Goal: Task Accomplishment & Management: Manage account settings

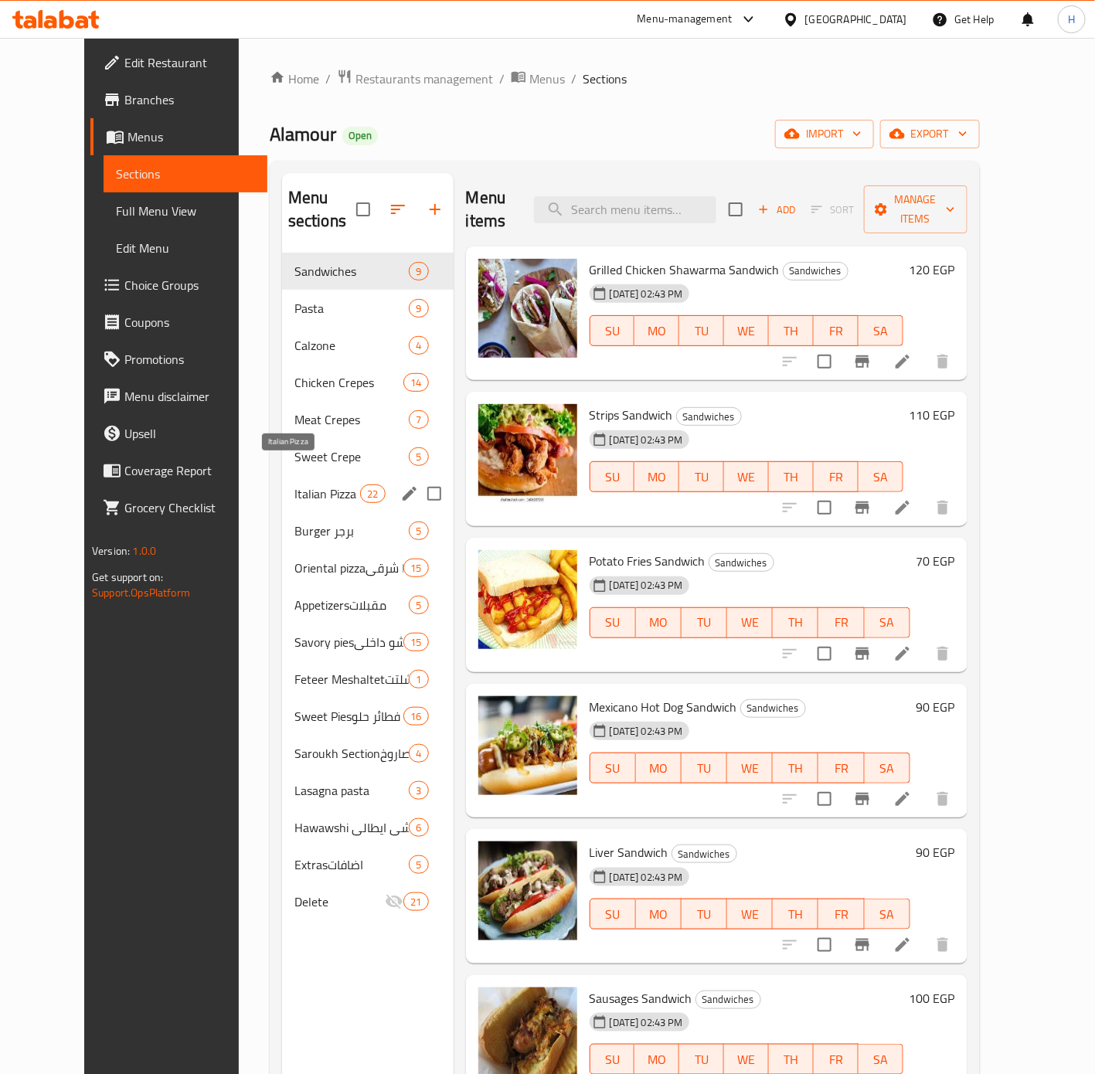
click at [304, 485] on span "Italian Pizza" at bounding box center [327, 494] width 66 height 19
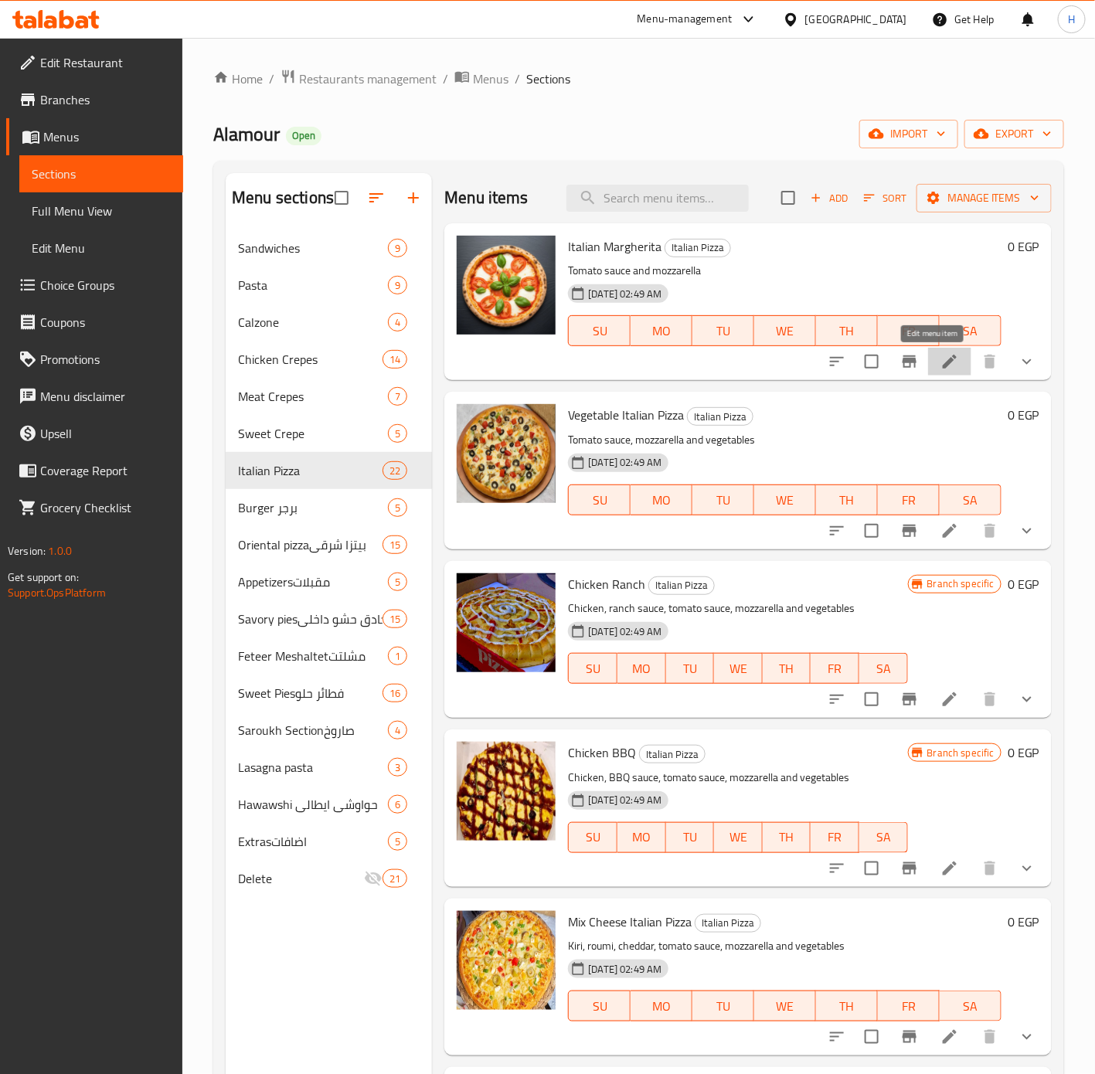
click at [941, 360] on icon at bounding box center [950, 361] width 19 height 19
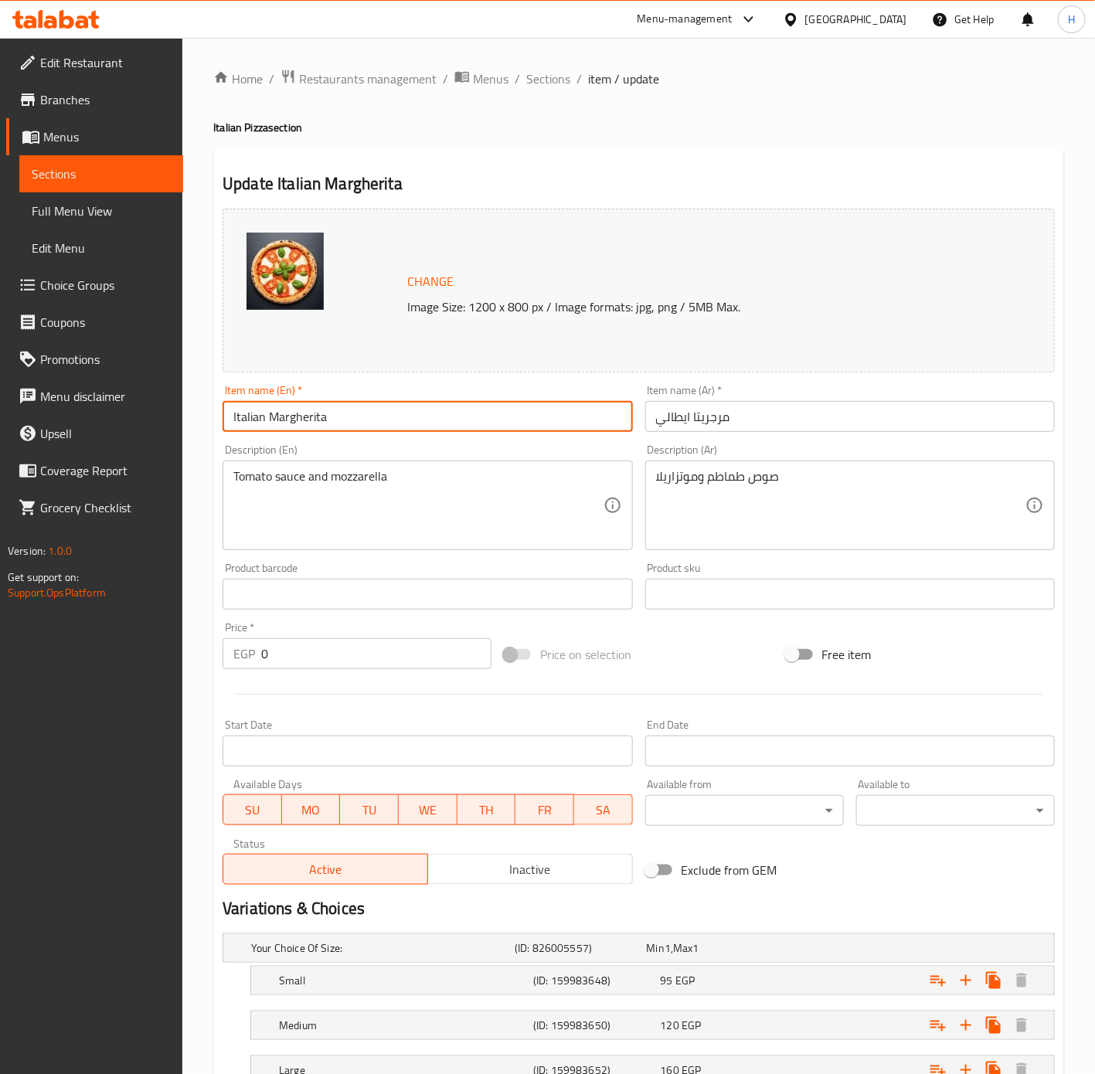
drag, startPoint x: 267, startPoint y: 417, endPoint x: 190, endPoint y: 410, distance: 76.8
click at [190, 410] on div "Home / Restaurants management / Menus / Sections / item / update Italian Pizza …" at bounding box center [638, 616] width 913 height 1156
paste input "Italian"
drag, startPoint x: 291, startPoint y: 417, endPoint x: 388, endPoint y: 424, distance: 97.6
click at [388, 424] on input "Margherita Italian Pizza" at bounding box center [428, 416] width 410 height 31
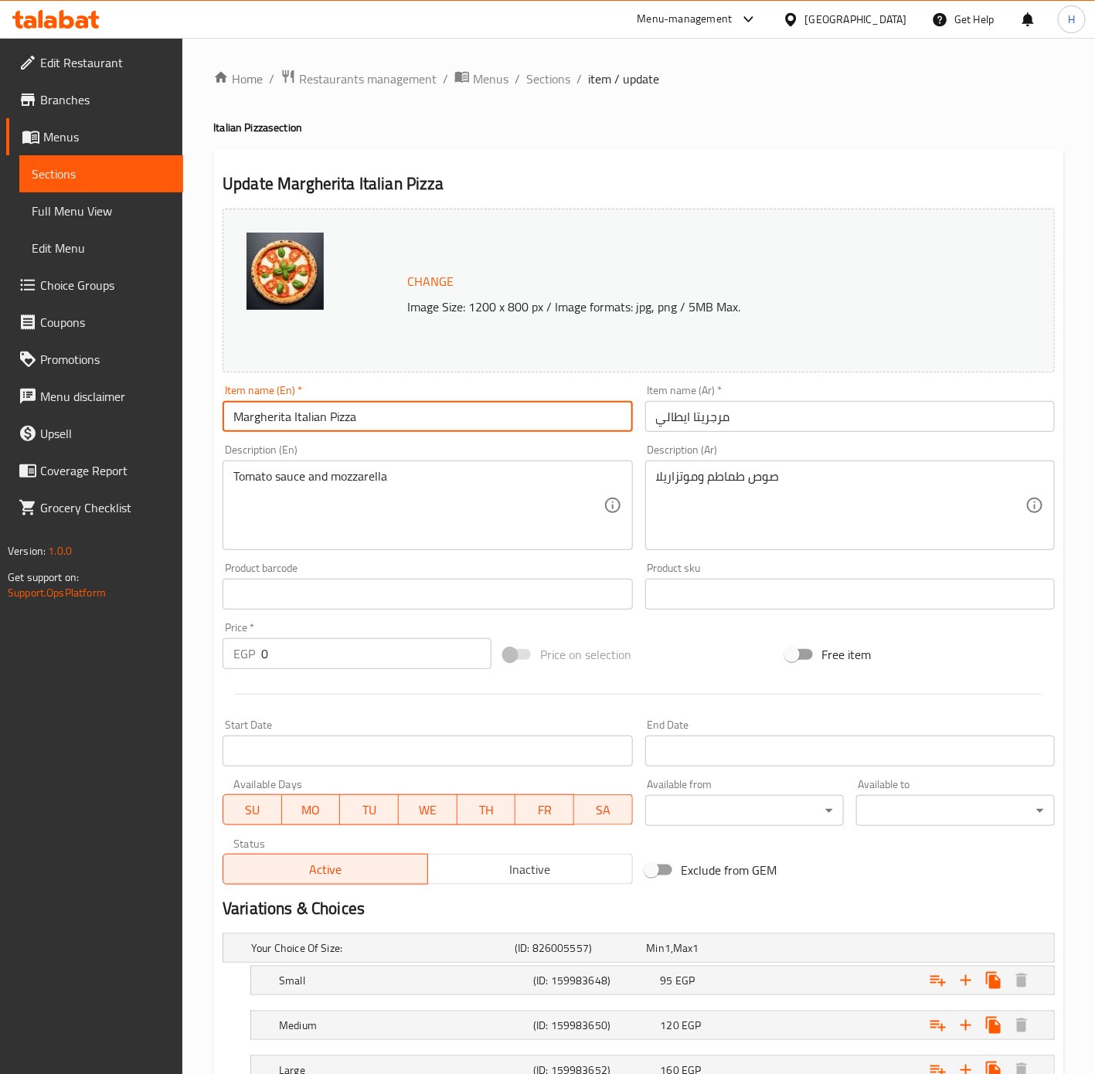
type input "Margherita Italian Pizza"
click at [774, 425] on input "مرجريتا ايطالي" at bounding box center [850, 416] width 410 height 31
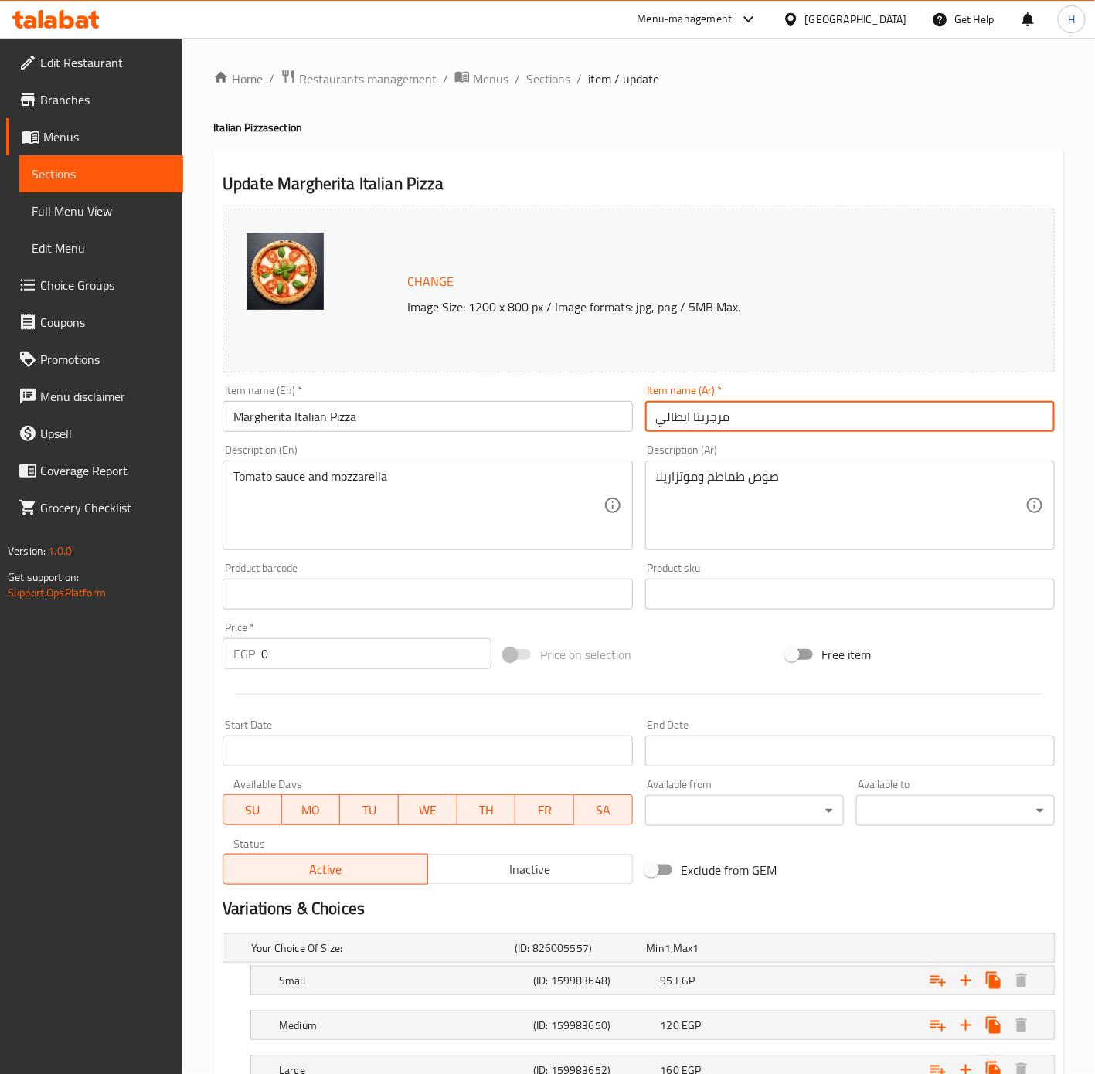
click at [661, 422] on input "مرجريتا ايطالي" at bounding box center [850, 416] width 410 height 31
click at [652, 423] on input "مرجريتا ايطالي" at bounding box center [850, 416] width 410 height 31
type input "بيتزا مرجريتا ايطالي"
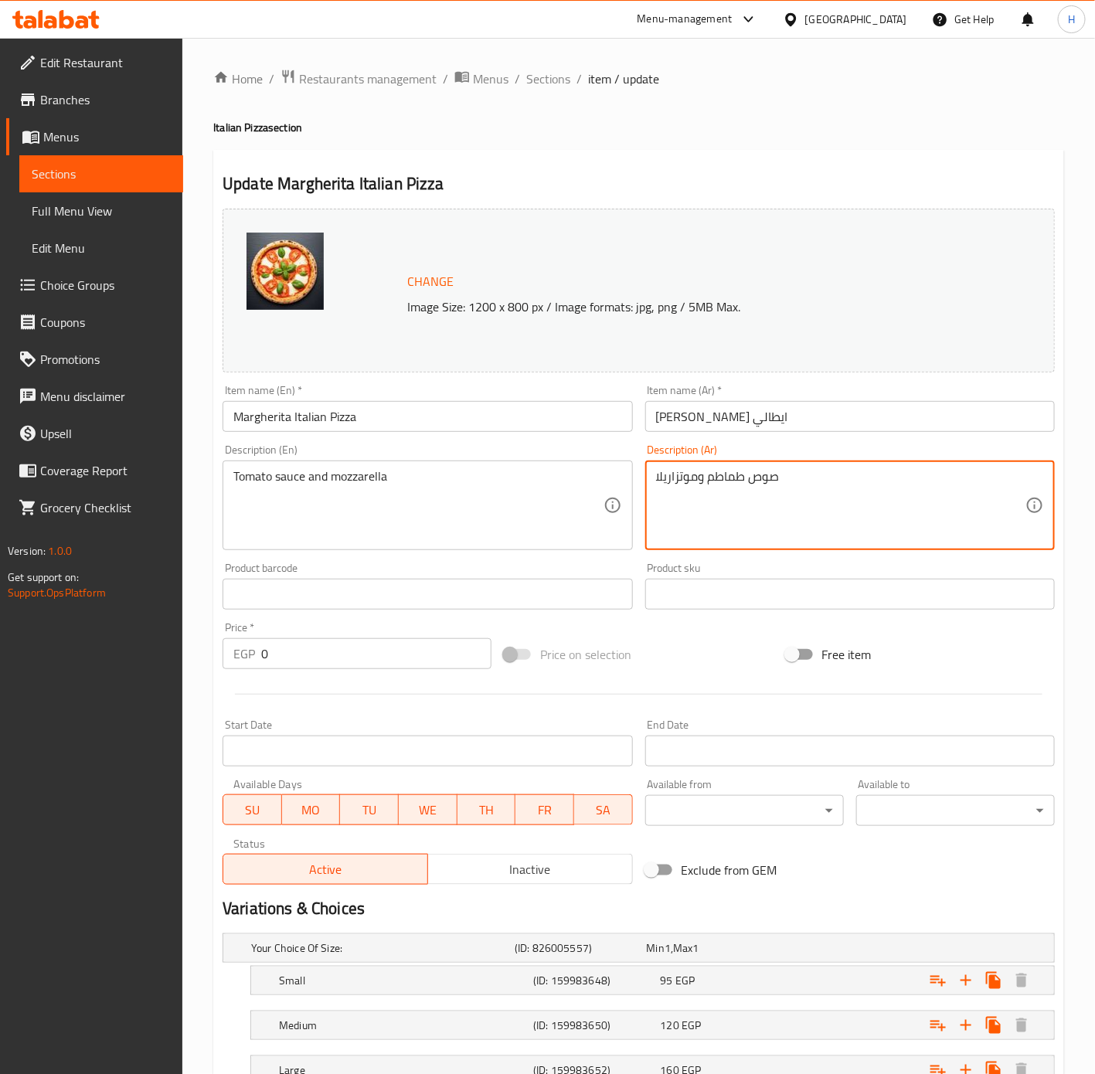
click at [738, 476] on textarea "صوص طماطم وموتزاريلا" at bounding box center [840, 505] width 369 height 73
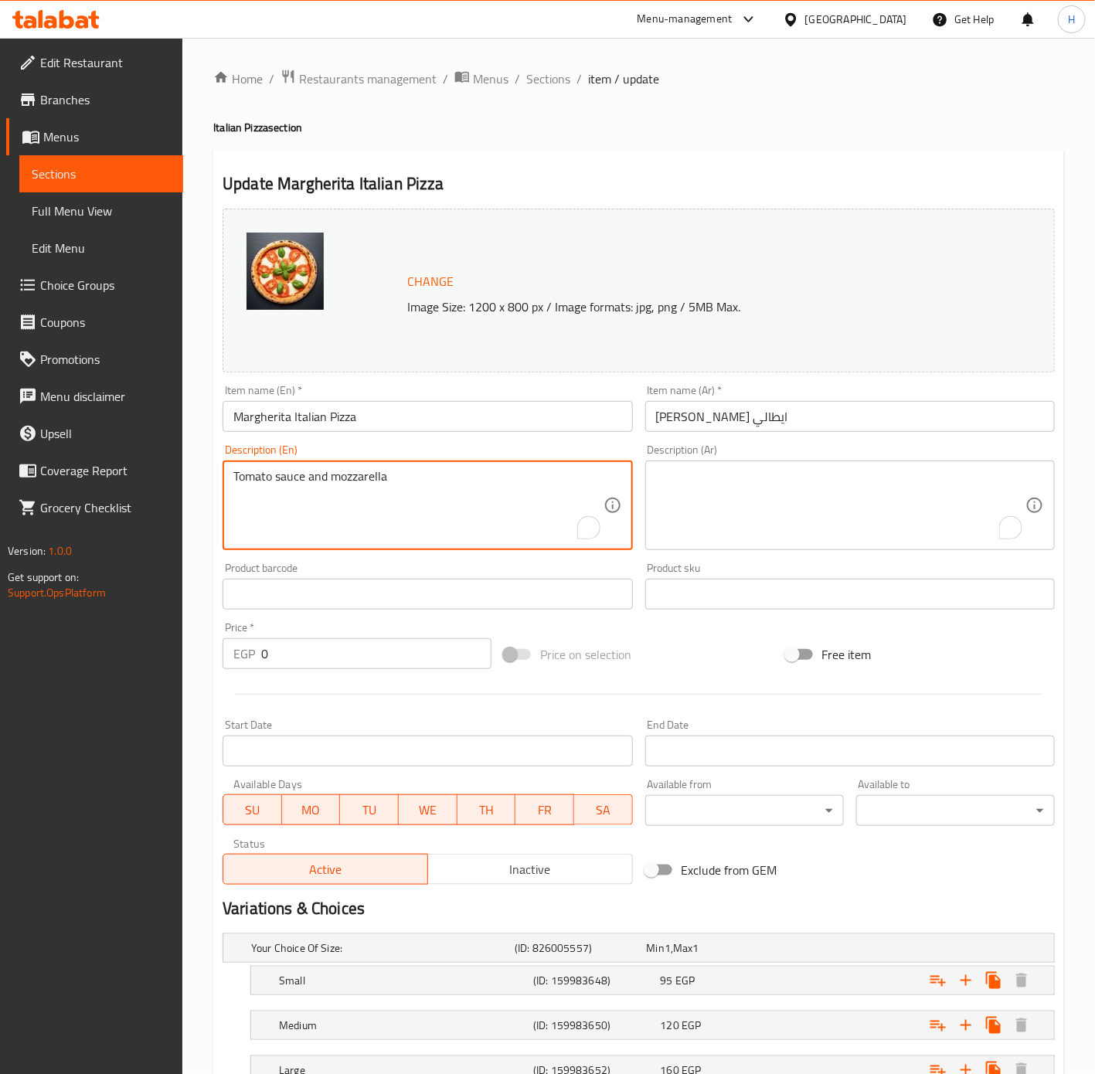
click at [543, 487] on textarea "Tomato sauce and mozzarella" at bounding box center [417, 505] width 369 height 73
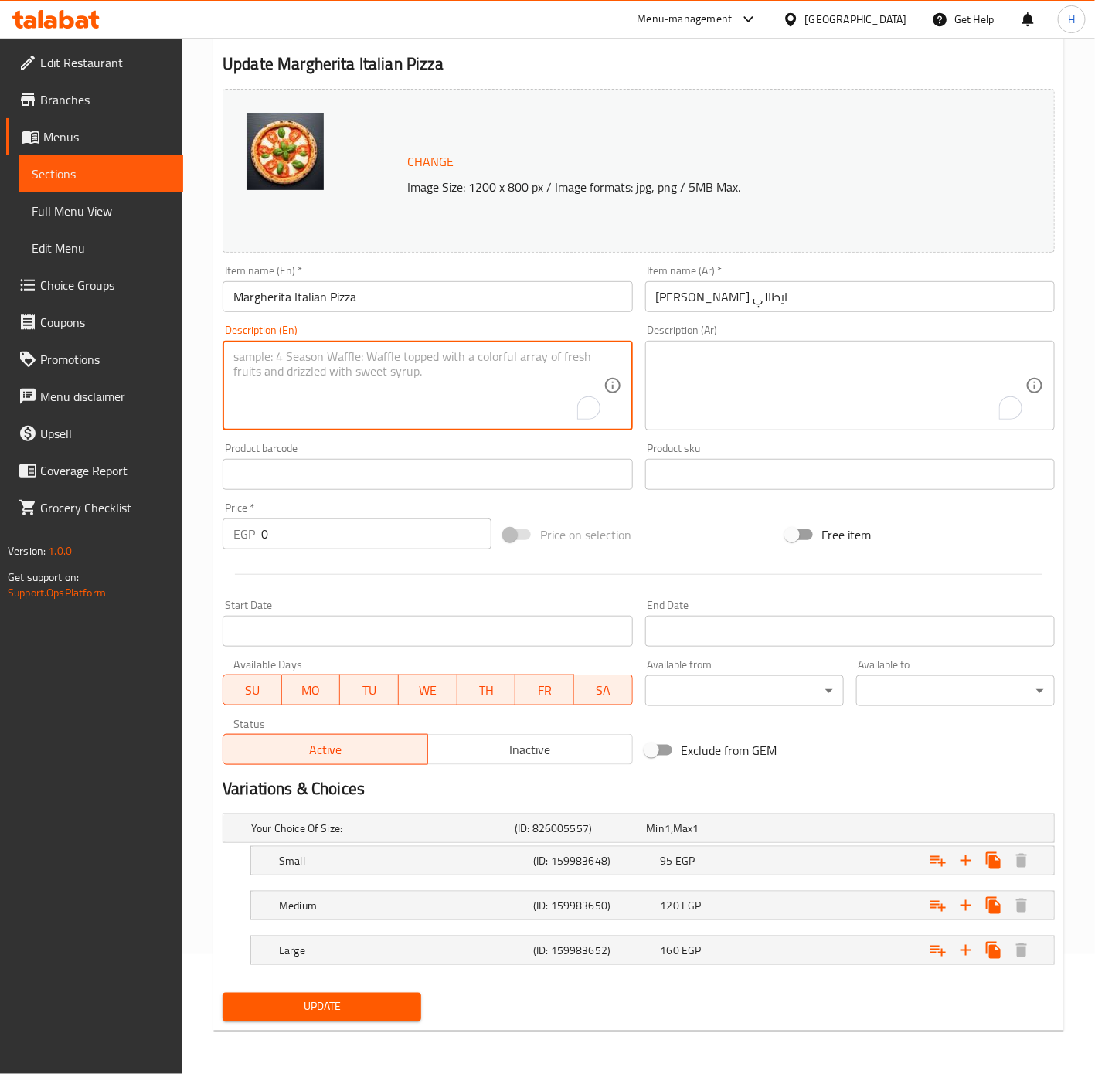
scroll to position [121, 0]
click at [815, 832] on div "Expand" at bounding box center [907, 828] width 264 height 6
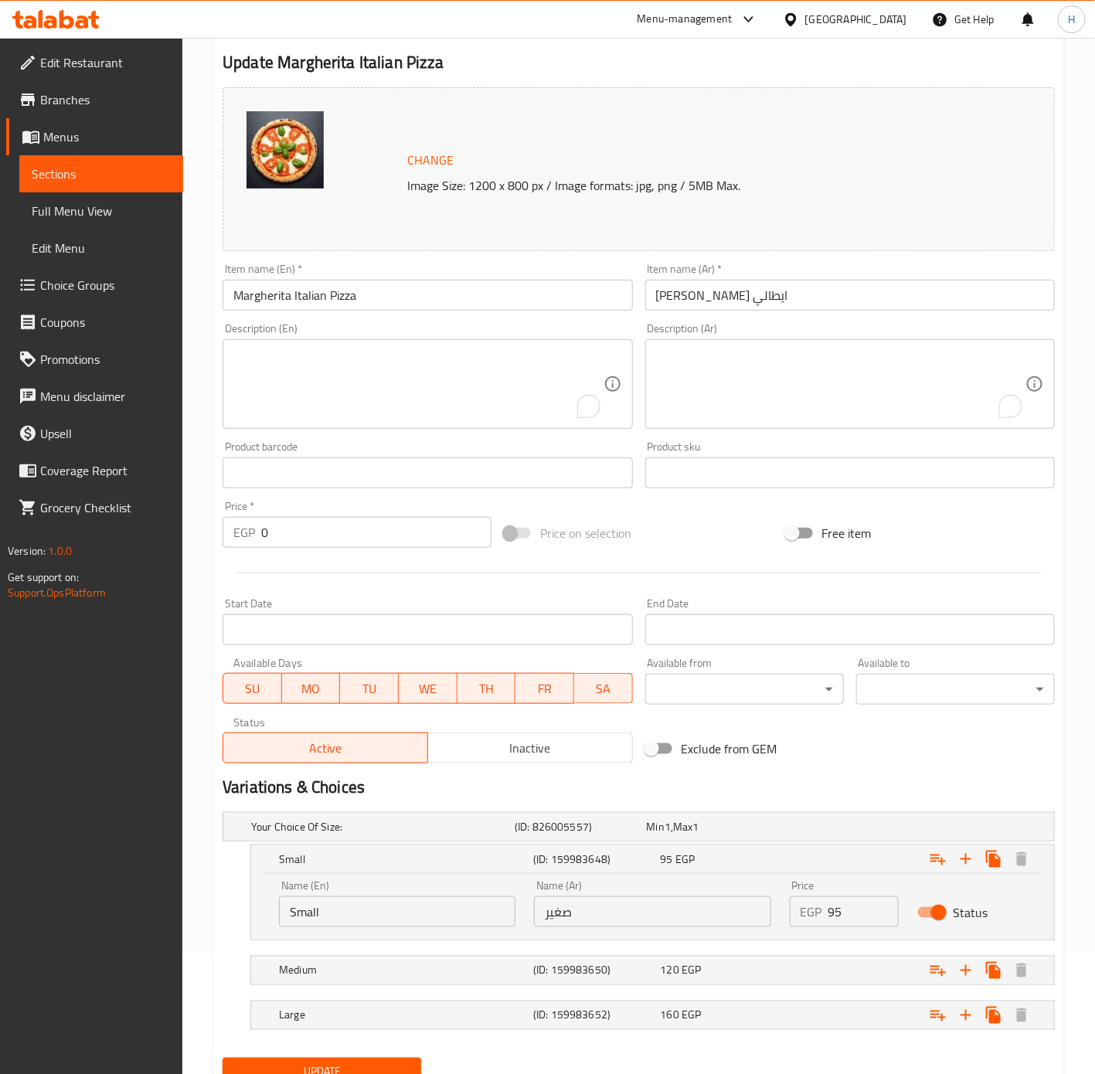
click at [842, 918] on input "95" at bounding box center [864, 912] width 70 height 31
type input "120"
click at [818, 830] on div "Expand" at bounding box center [907, 827] width 264 height 6
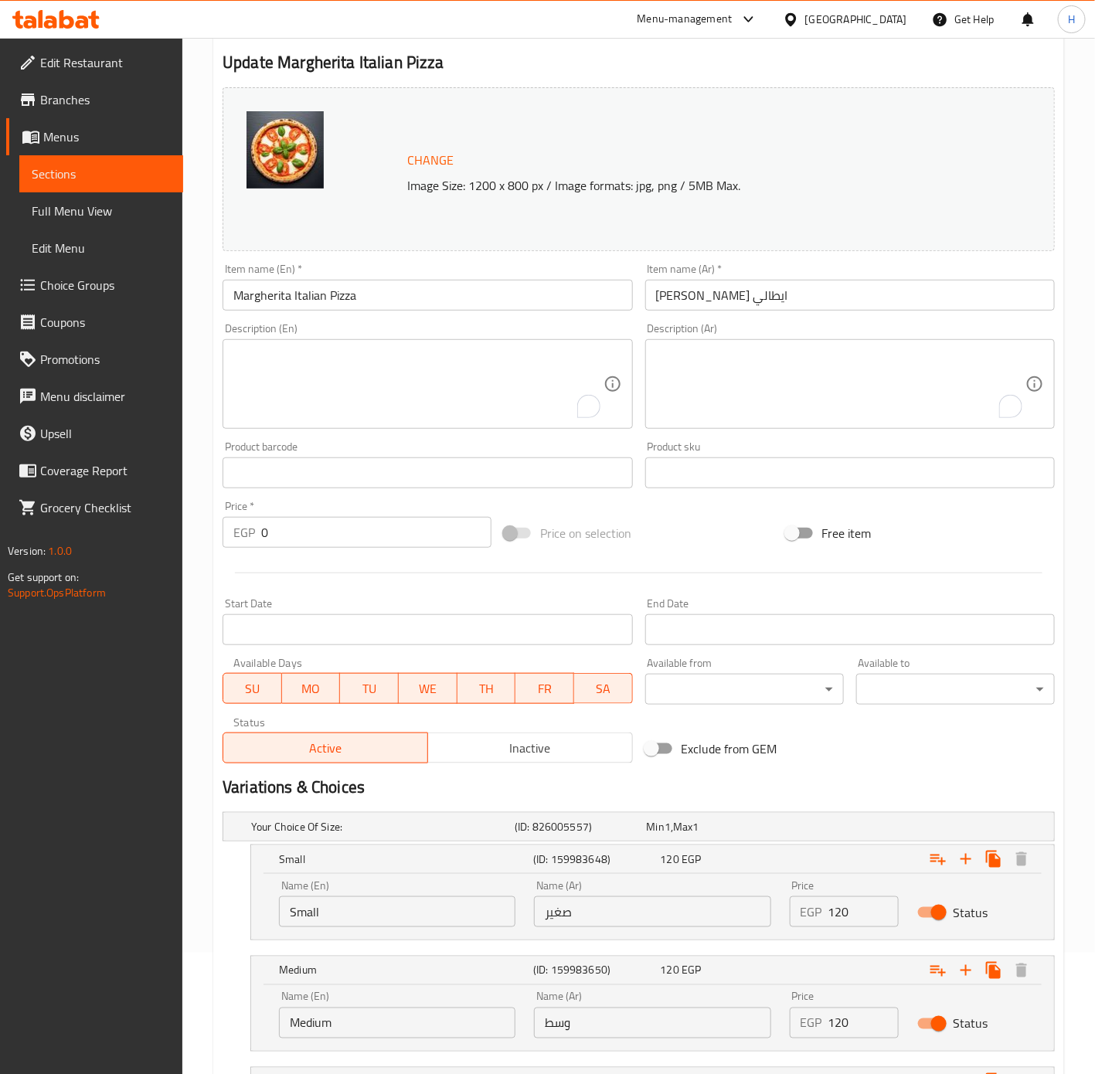
click at [846, 1027] on input "120" at bounding box center [864, 1023] width 70 height 31
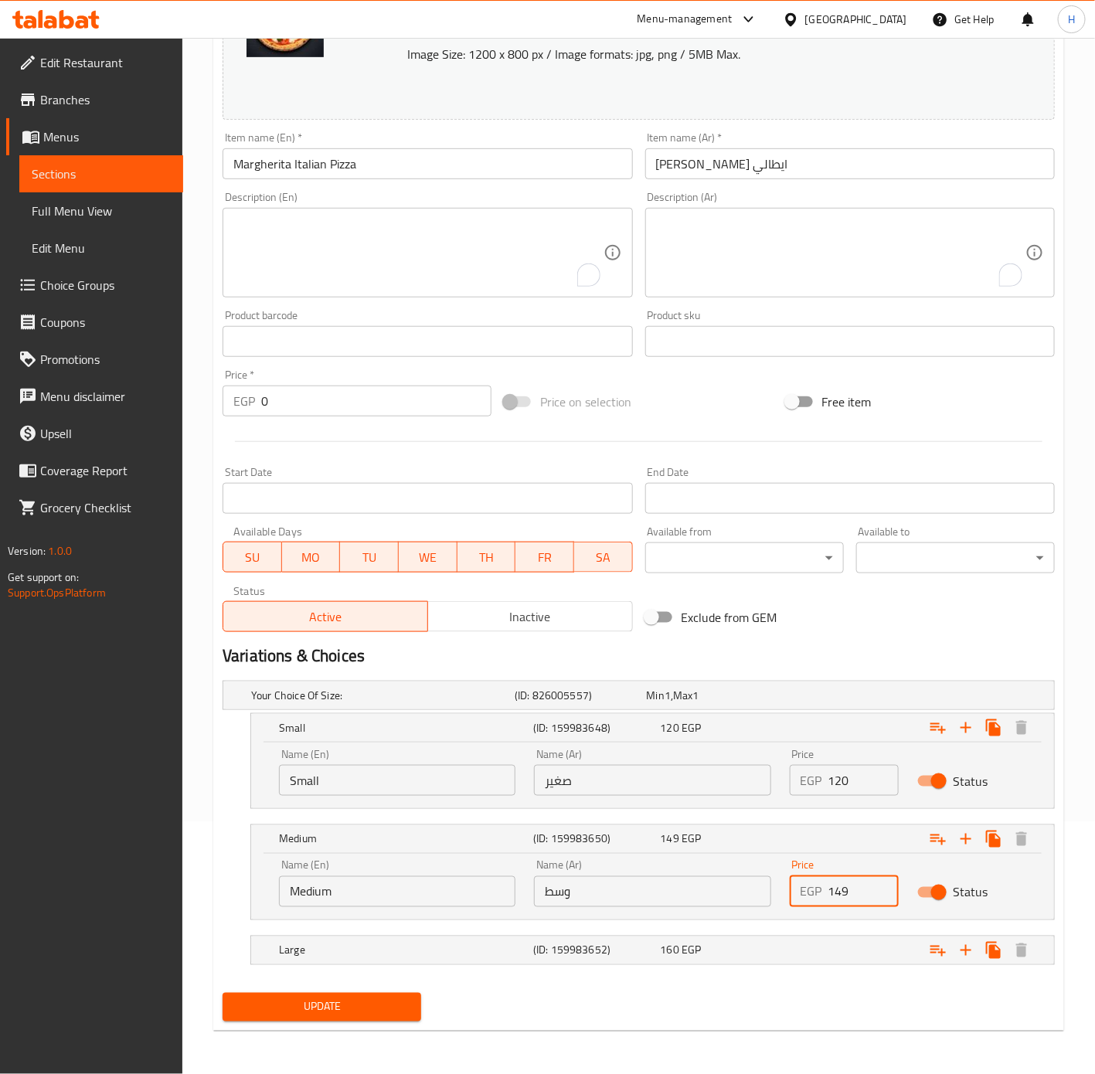
scroll to position [255, 0]
type input "149"
click at [761, 703] on div "160 EGP" at bounding box center [709, 695] width 125 height 15
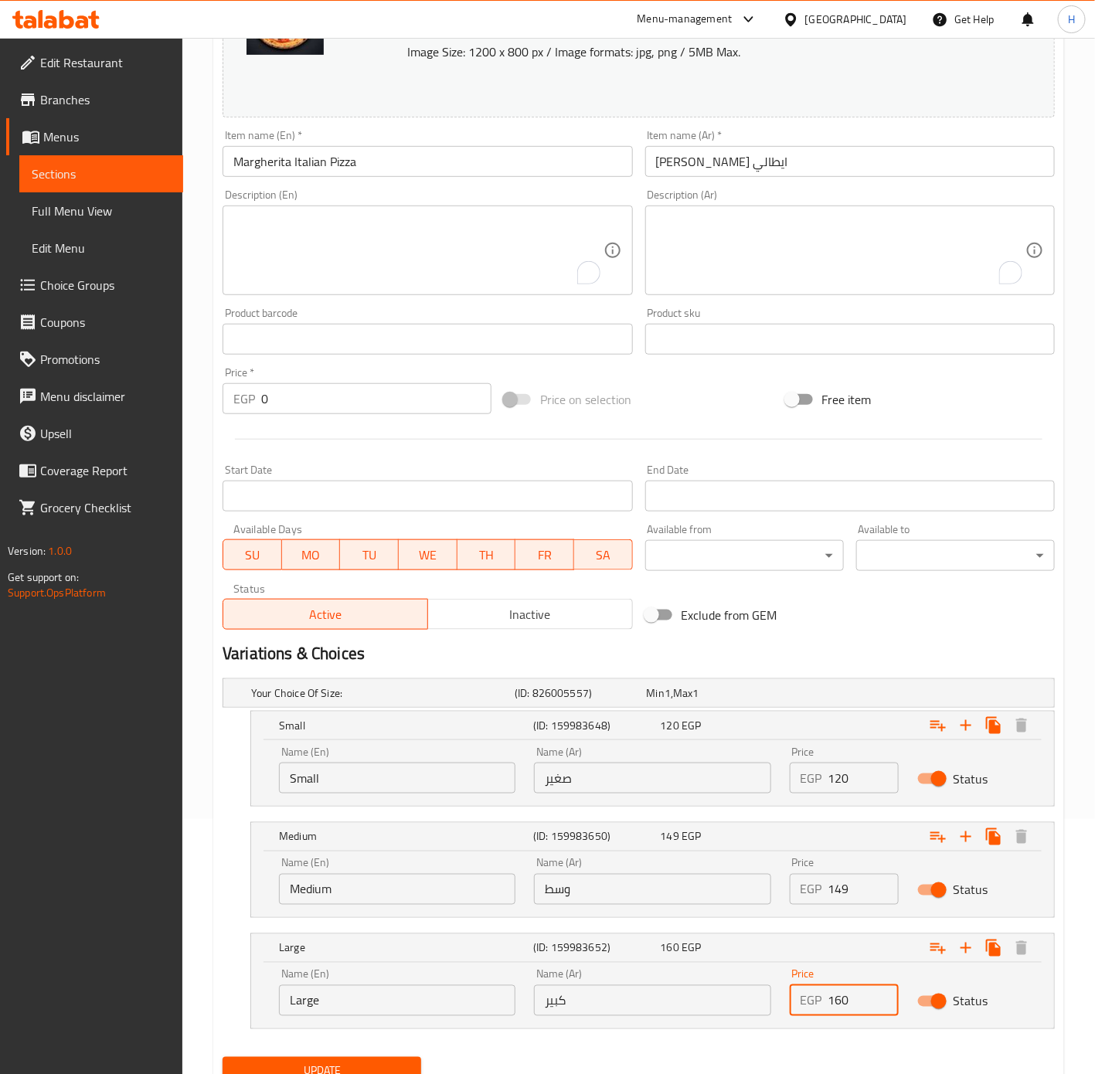
click at [854, 995] on input "160" at bounding box center [864, 1000] width 70 height 31
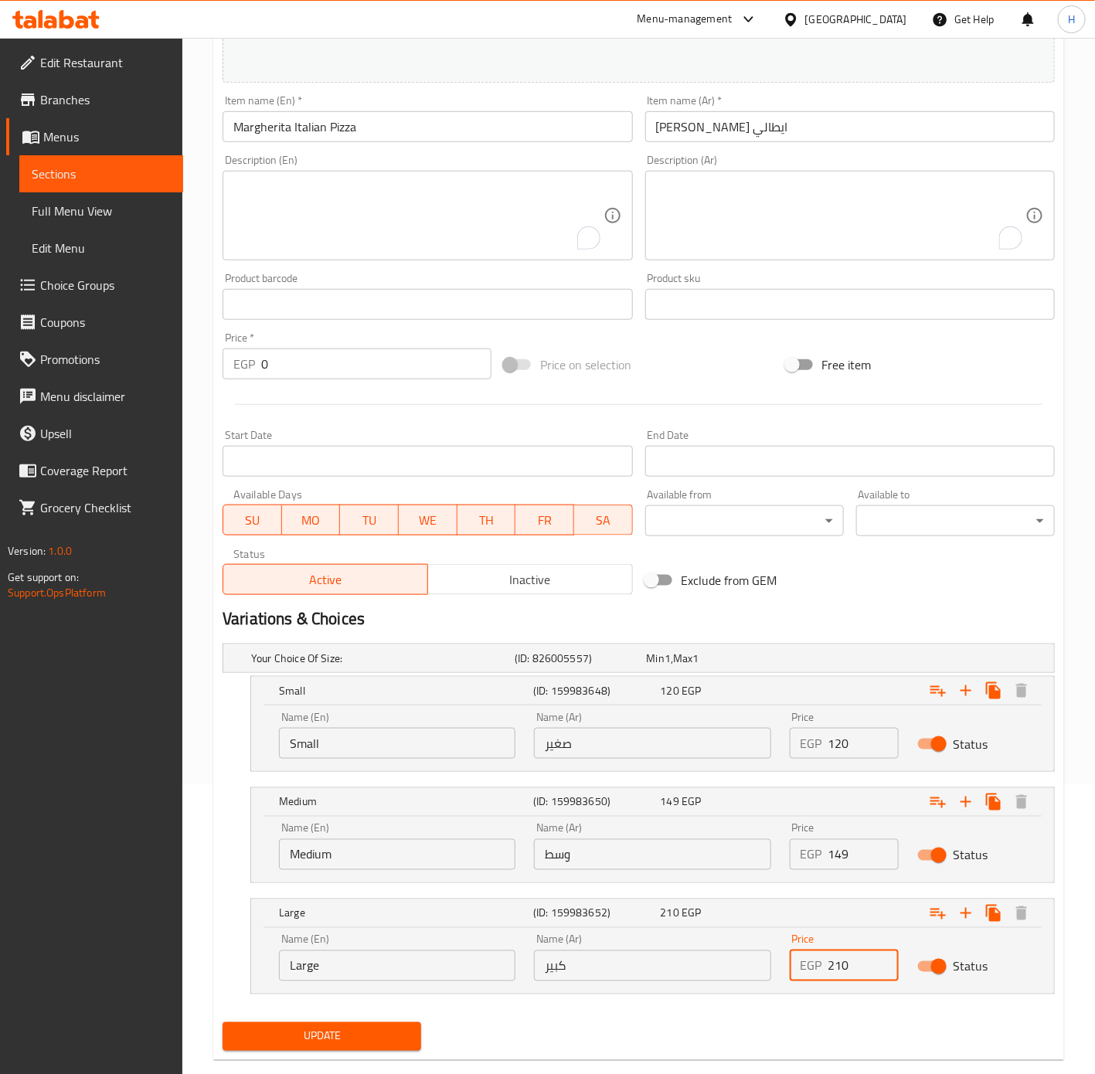
scroll to position [321, 0]
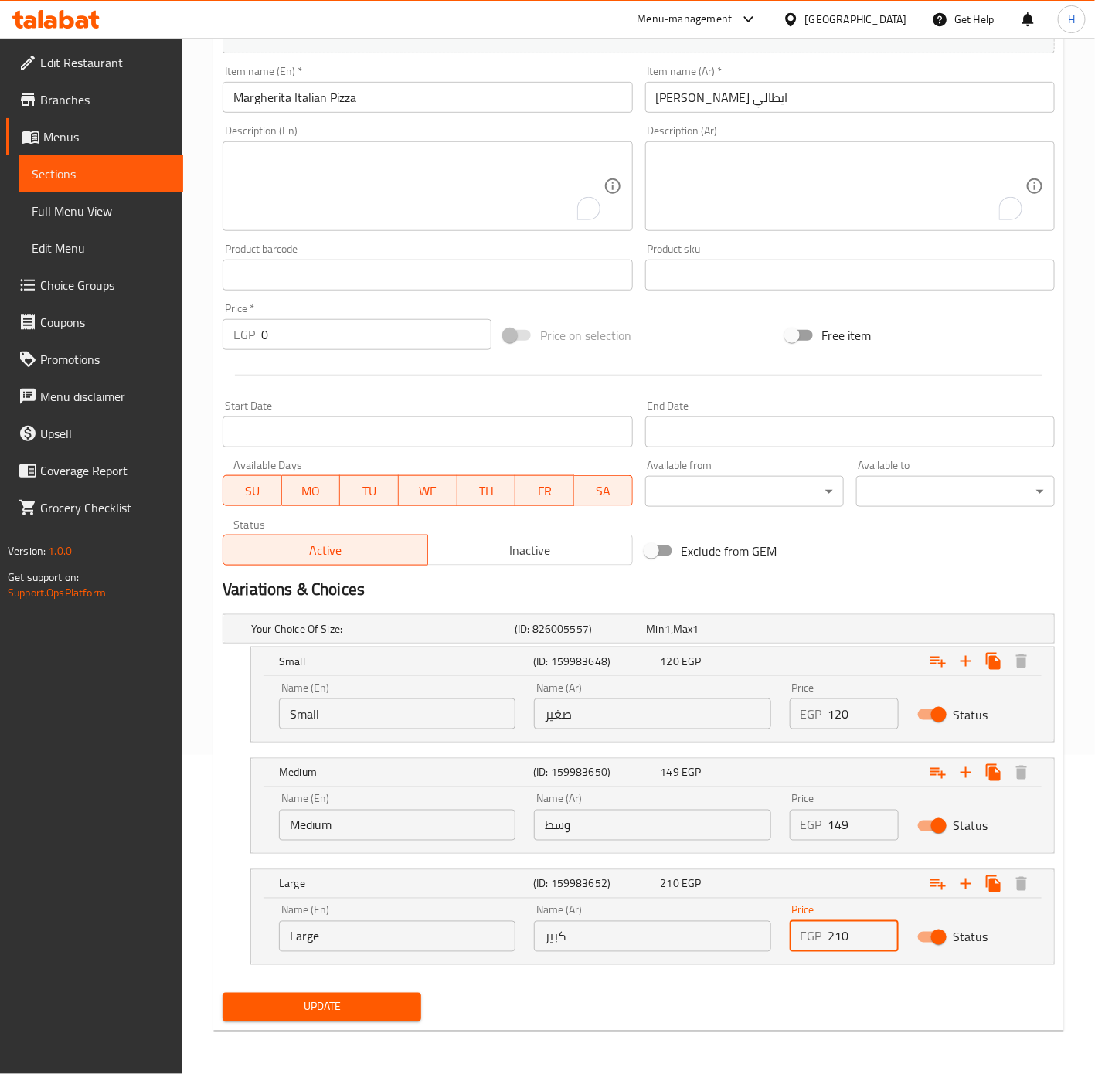
type input "210"
click at [352, 1014] on span "Update" at bounding box center [322, 1007] width 174 height 19
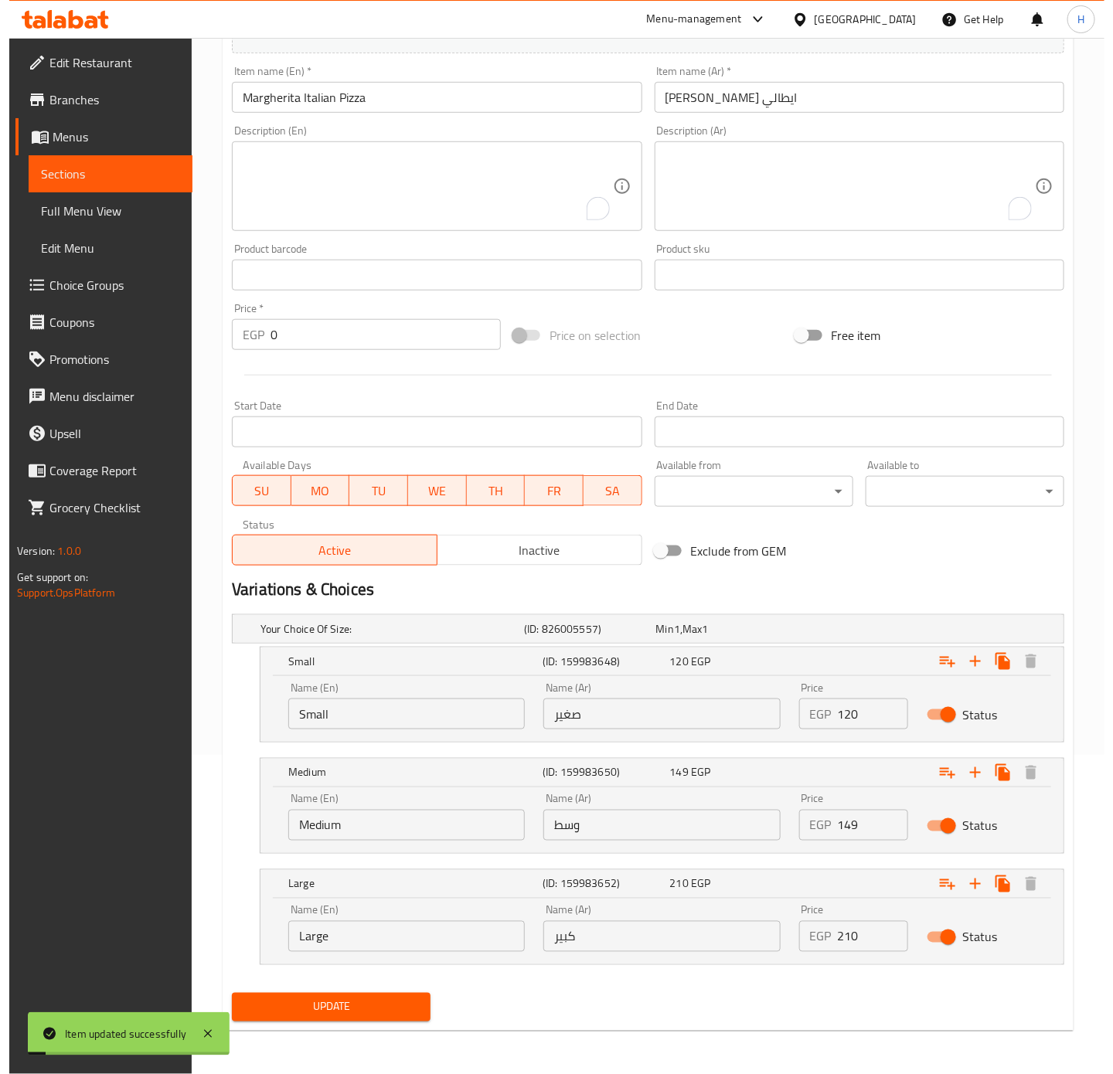
scroll to position [0, 0]
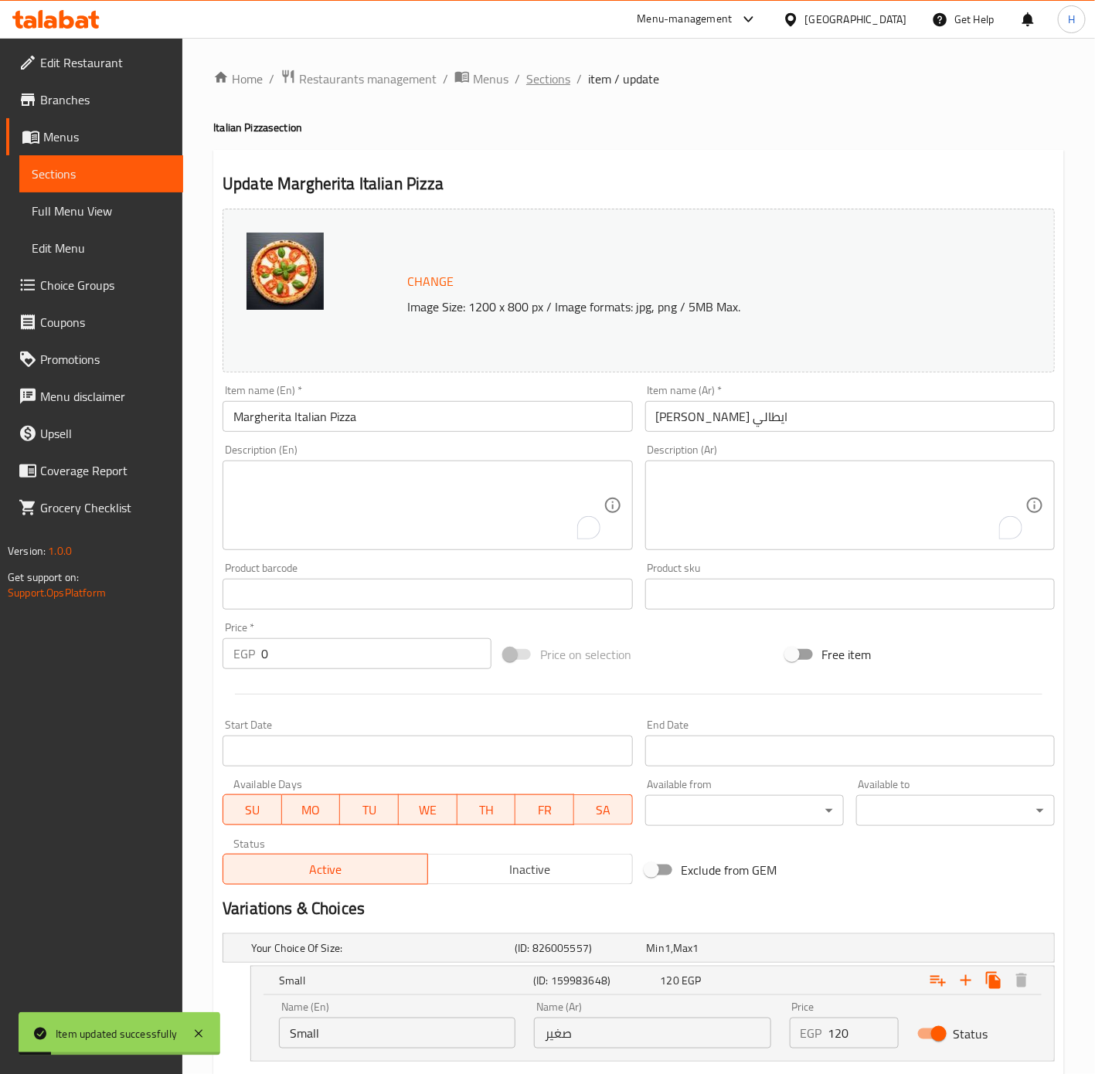
click at [553, 77] on span "Sections" at bounding box center [548, 79] width 44 height 19
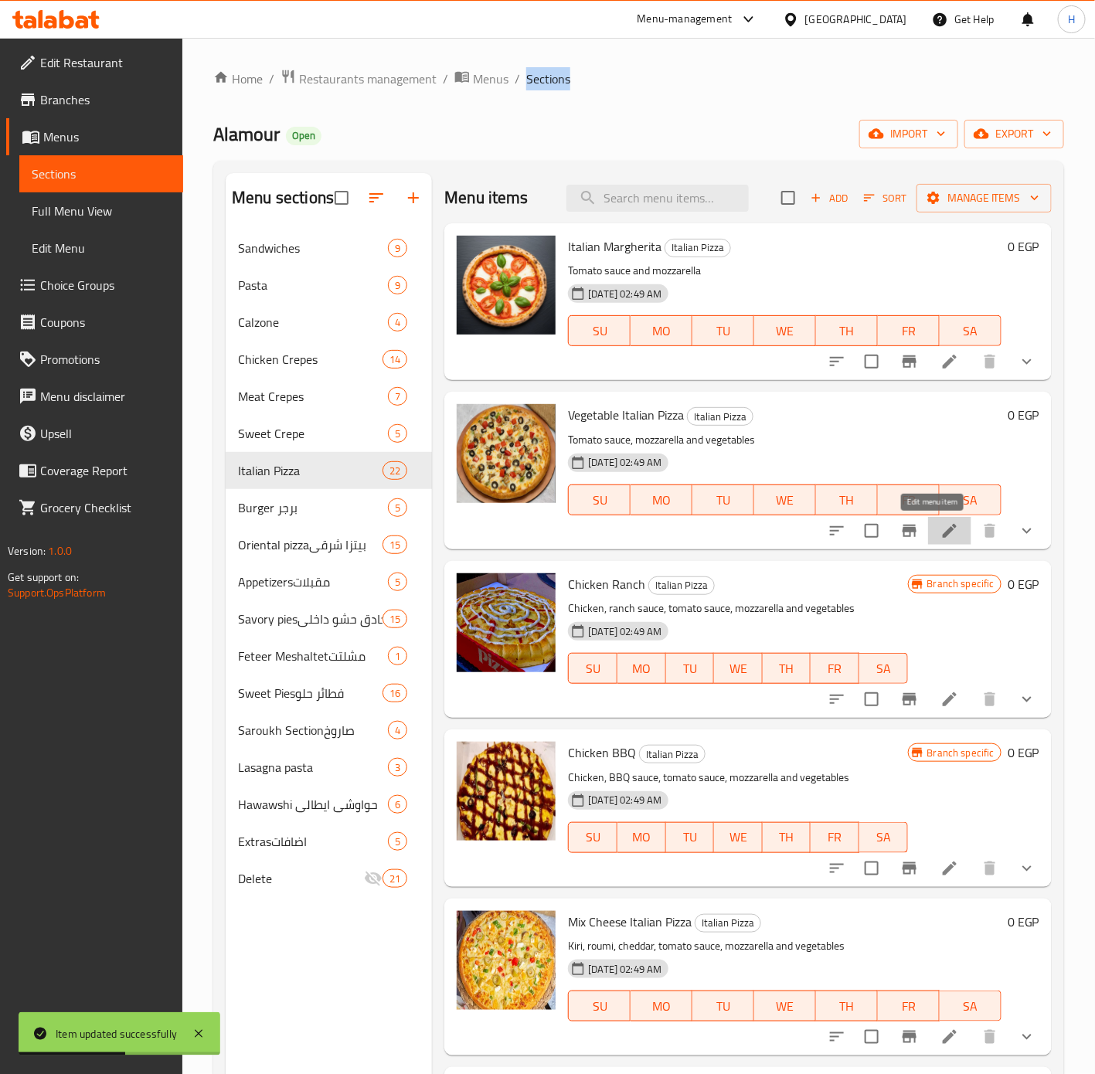
click at [941, 536] on icon at bounding box center [950, 531] width 19 height 19
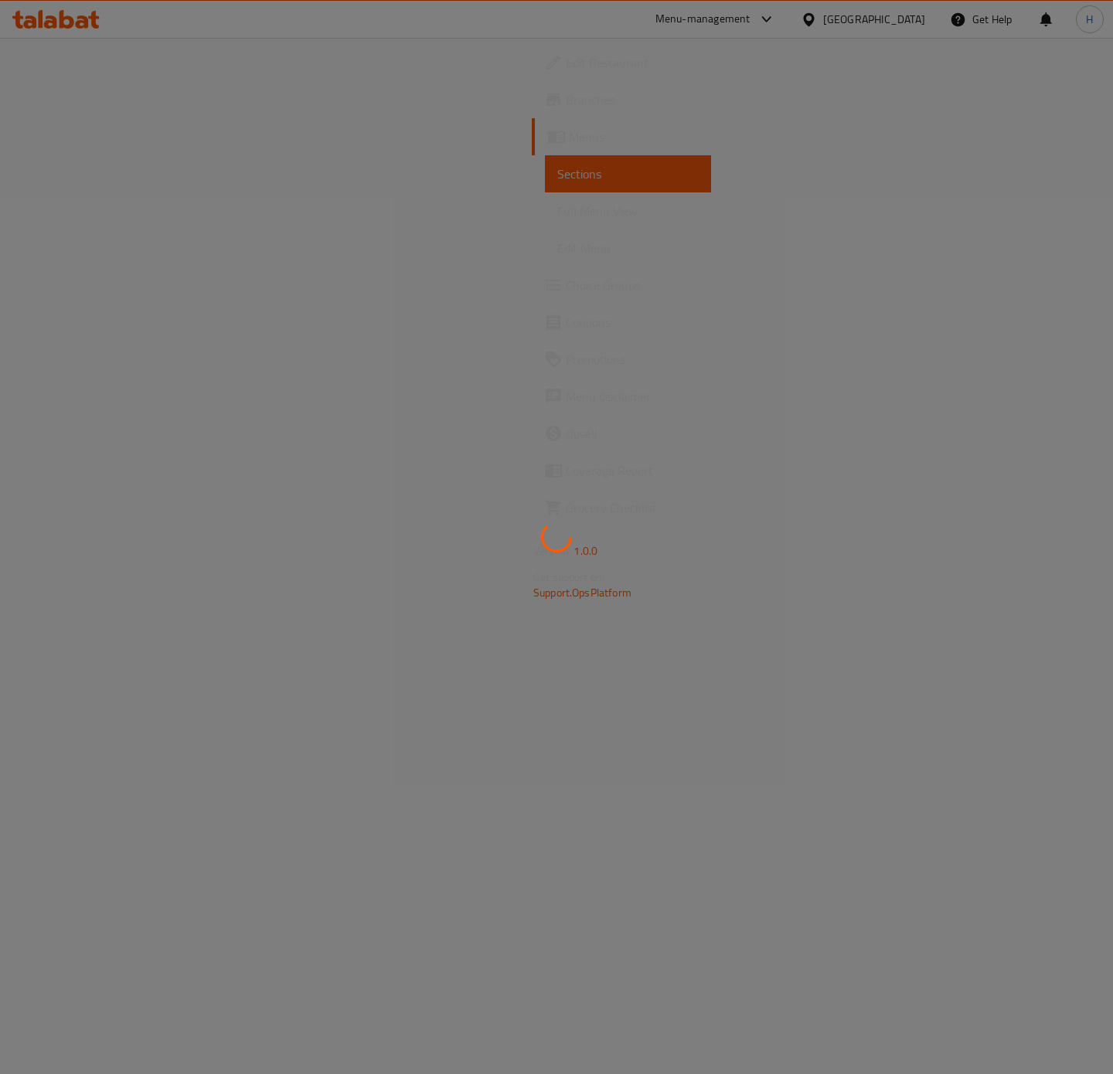
click at [511, 141] on div at bounding box center [556, 537] width 1113 height 1074
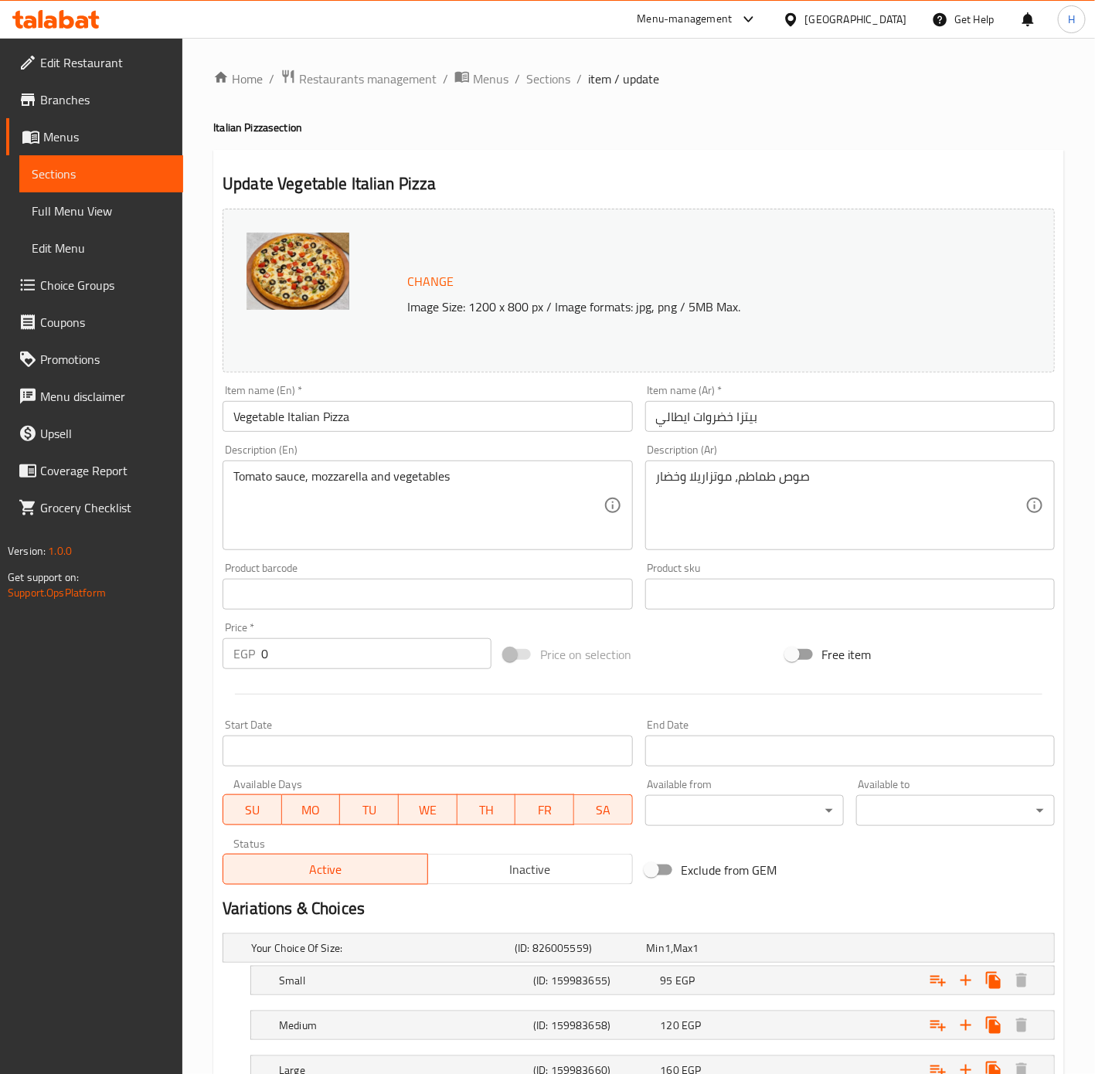
click at [425, 511] on textarea "Tomato sauce, mozzarella and vegetables" at bounding box center [417, 505] width 369 height 73
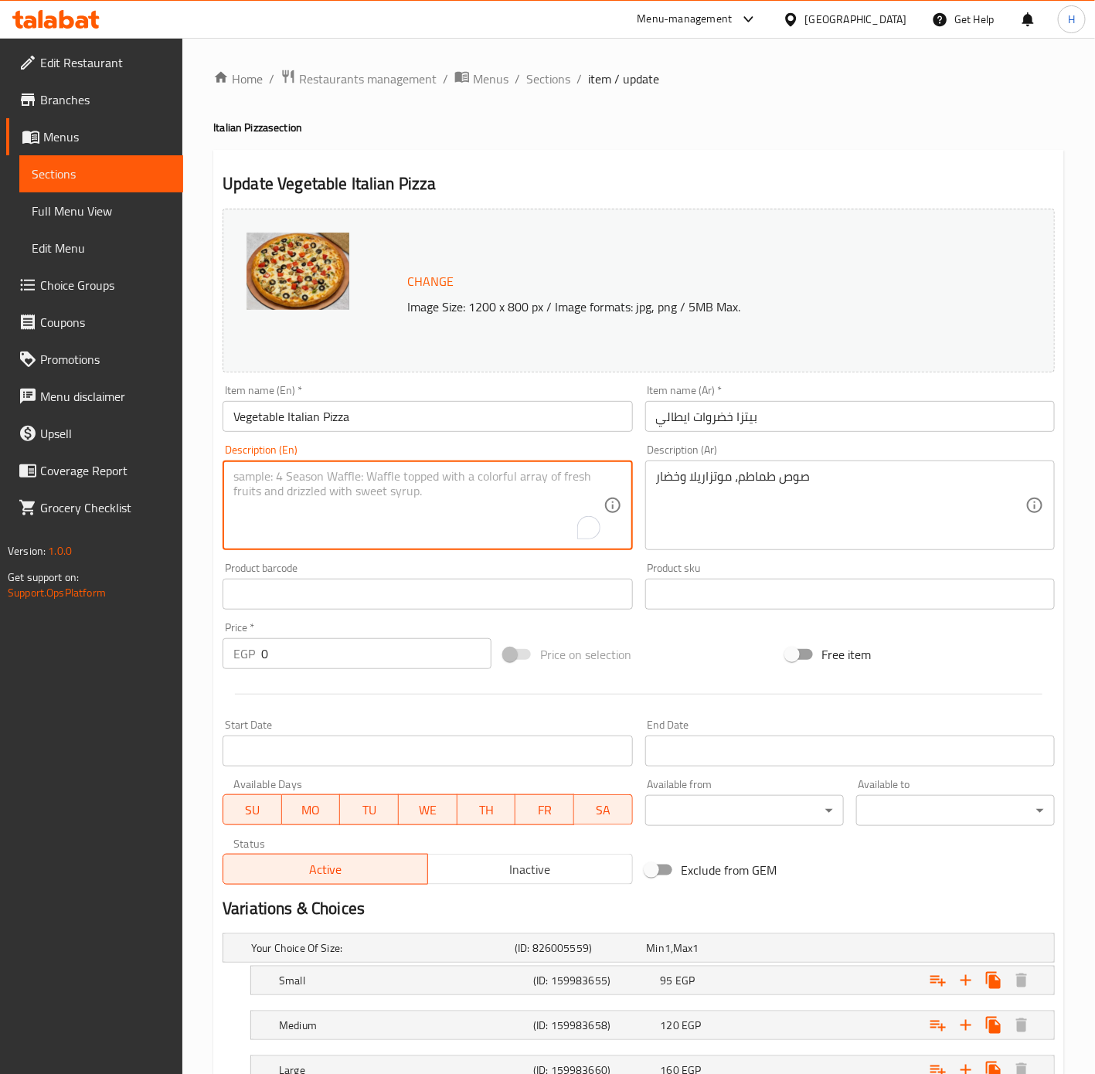
click at [677, 478] on textarea "صوص طماطم، موتزاريلا وخضار" at bounding box center [840, 505] width 369 height 73
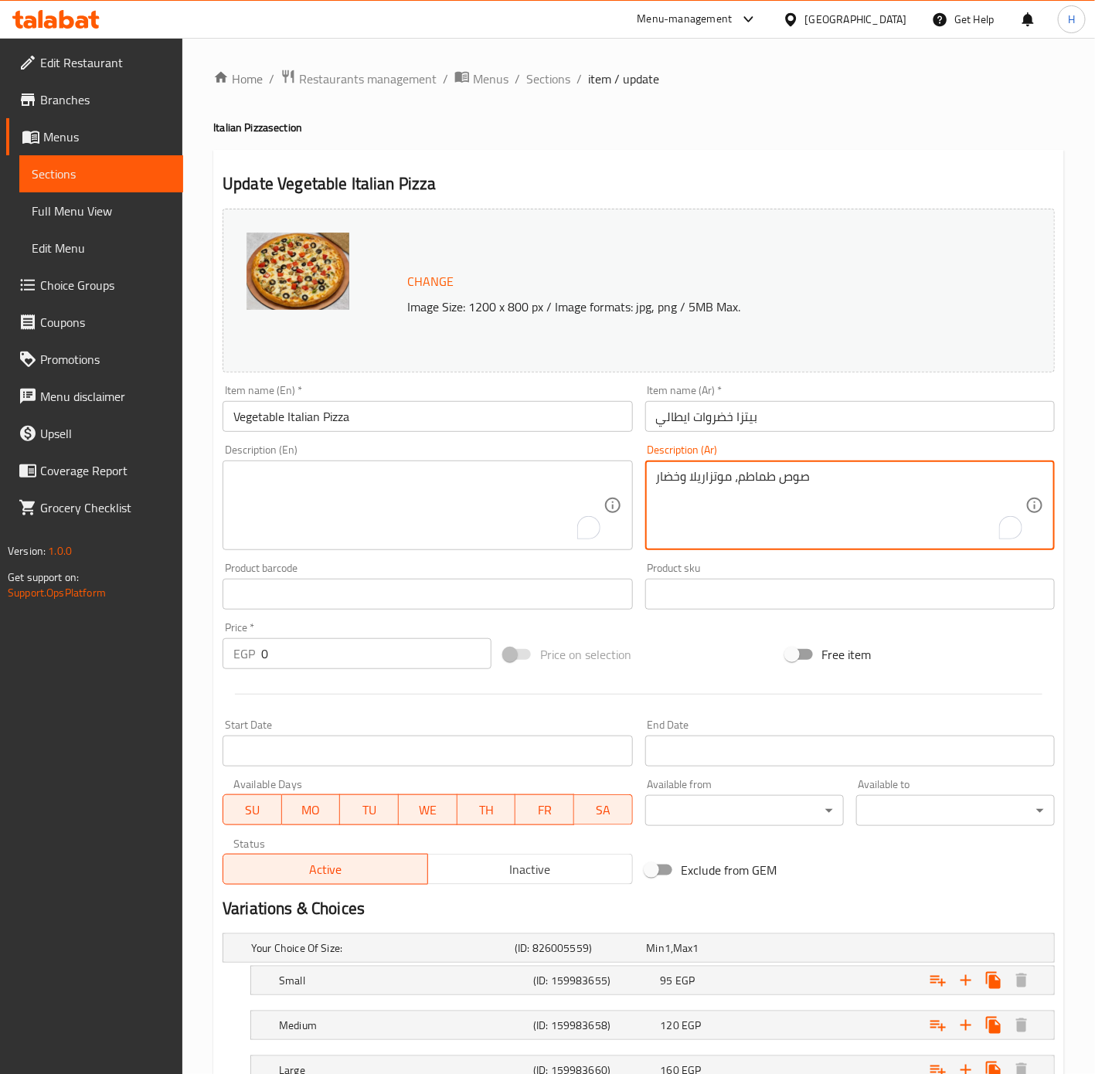
click at [677, 478] on textarea "صوص طماطم، موتزاريلا وخضار" at bounding box center [840, 505] width 369 height 73
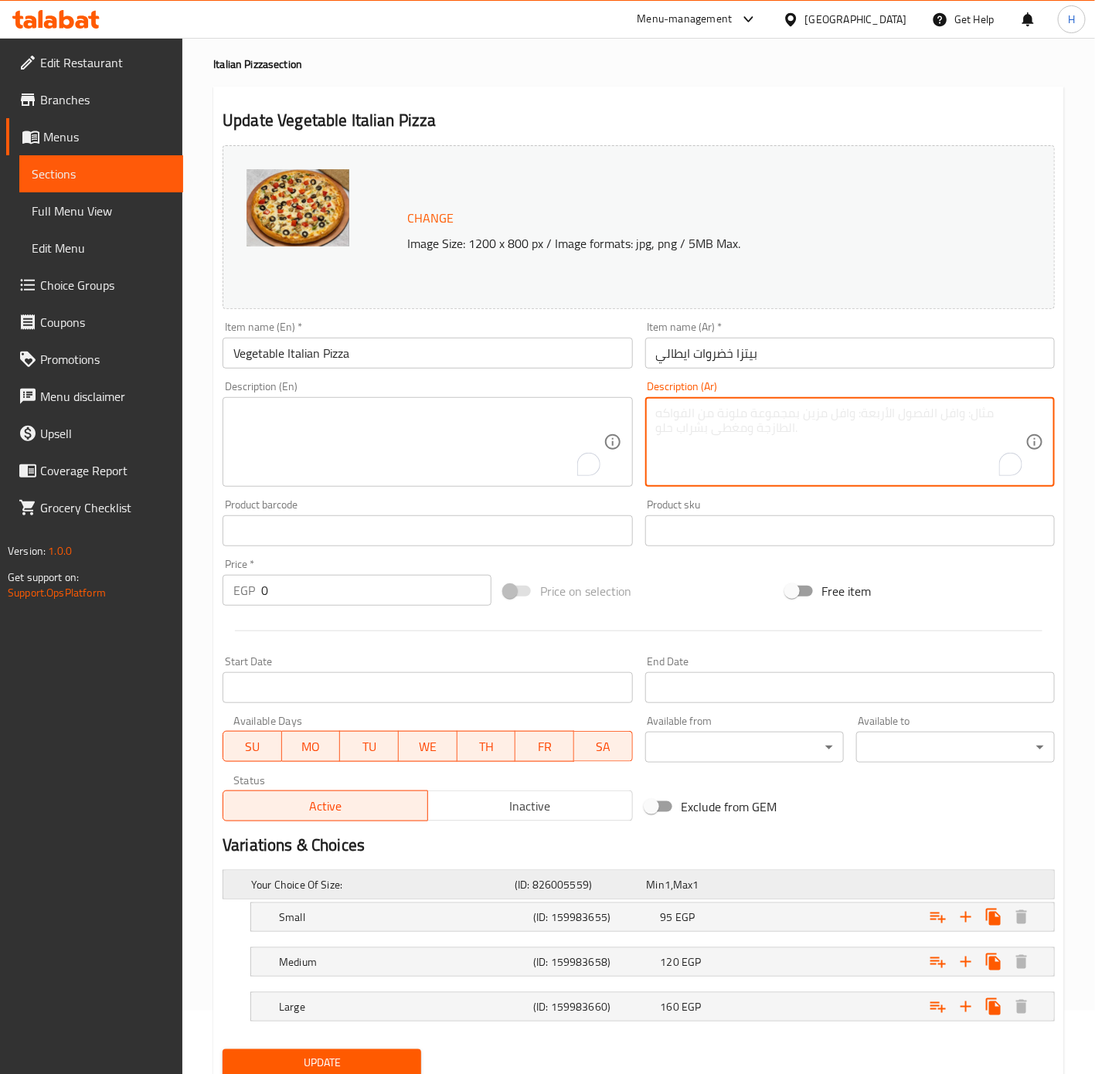
scroll to position [121, 0]
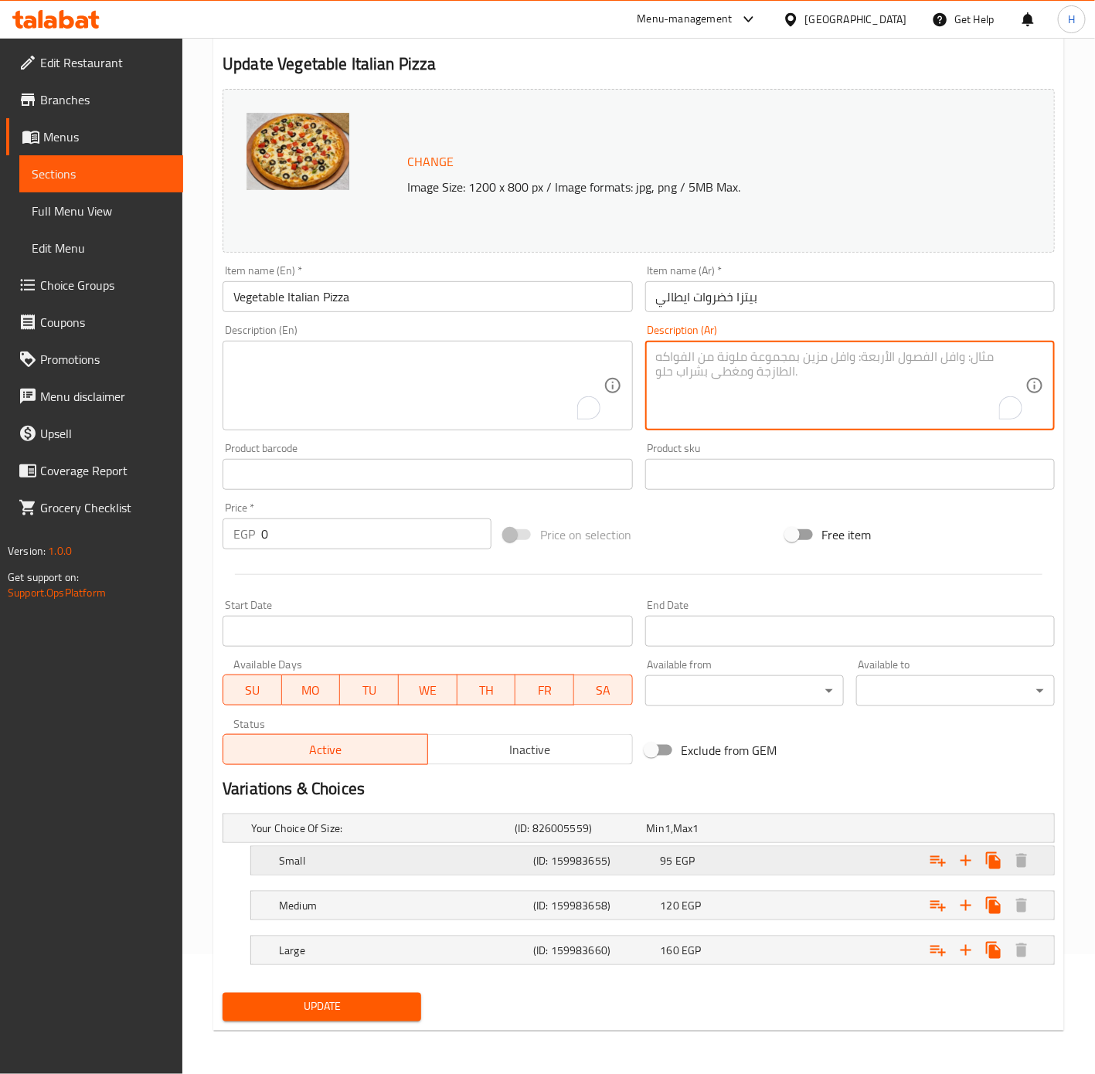
click at [703, 836] on div "95 EGP" at bounding box center [709, 828] width 125 height 15
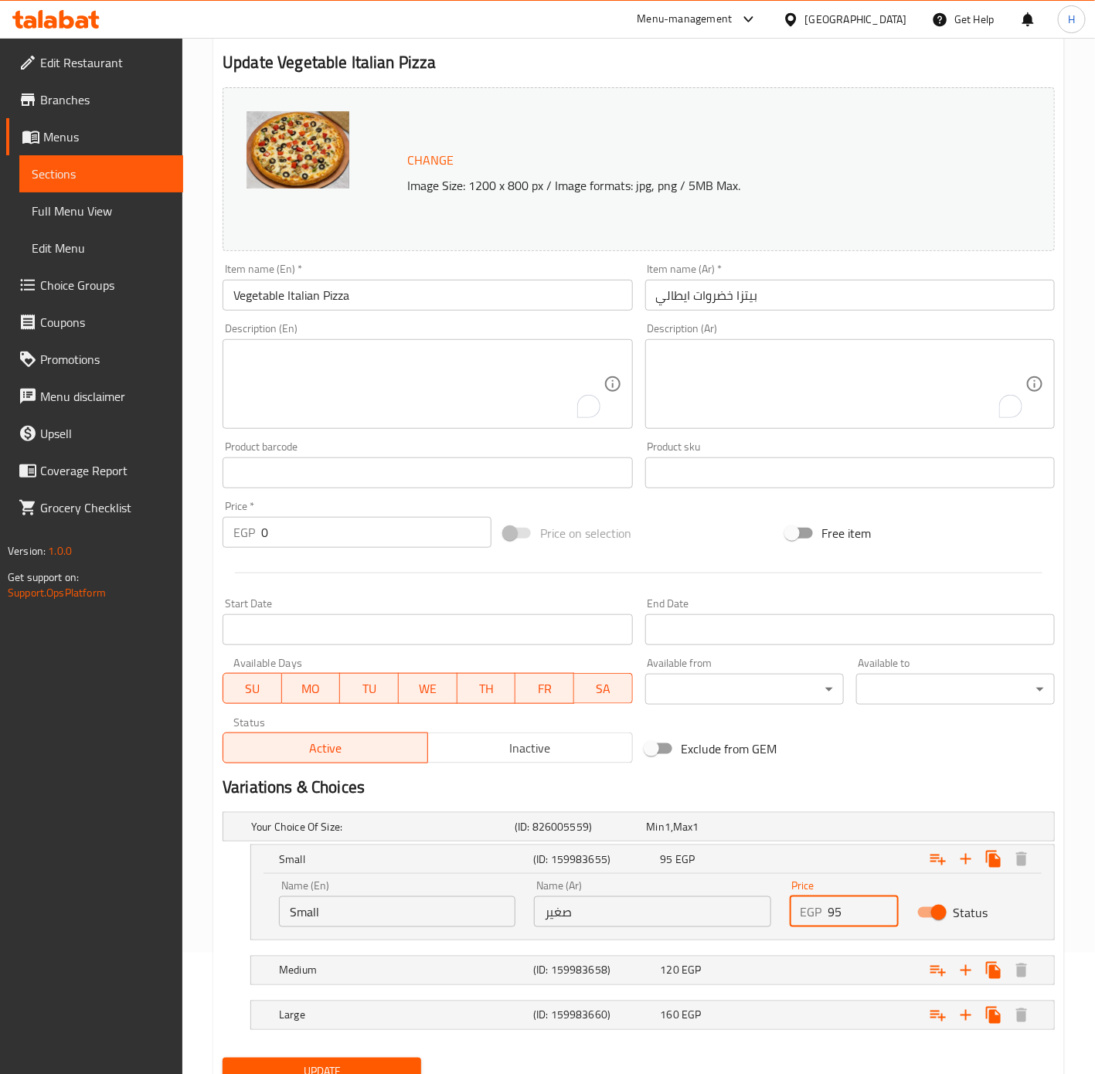
click at [844, 907] on input "95" at bounding box center [864, 912] width 70 height 31
type input "120"
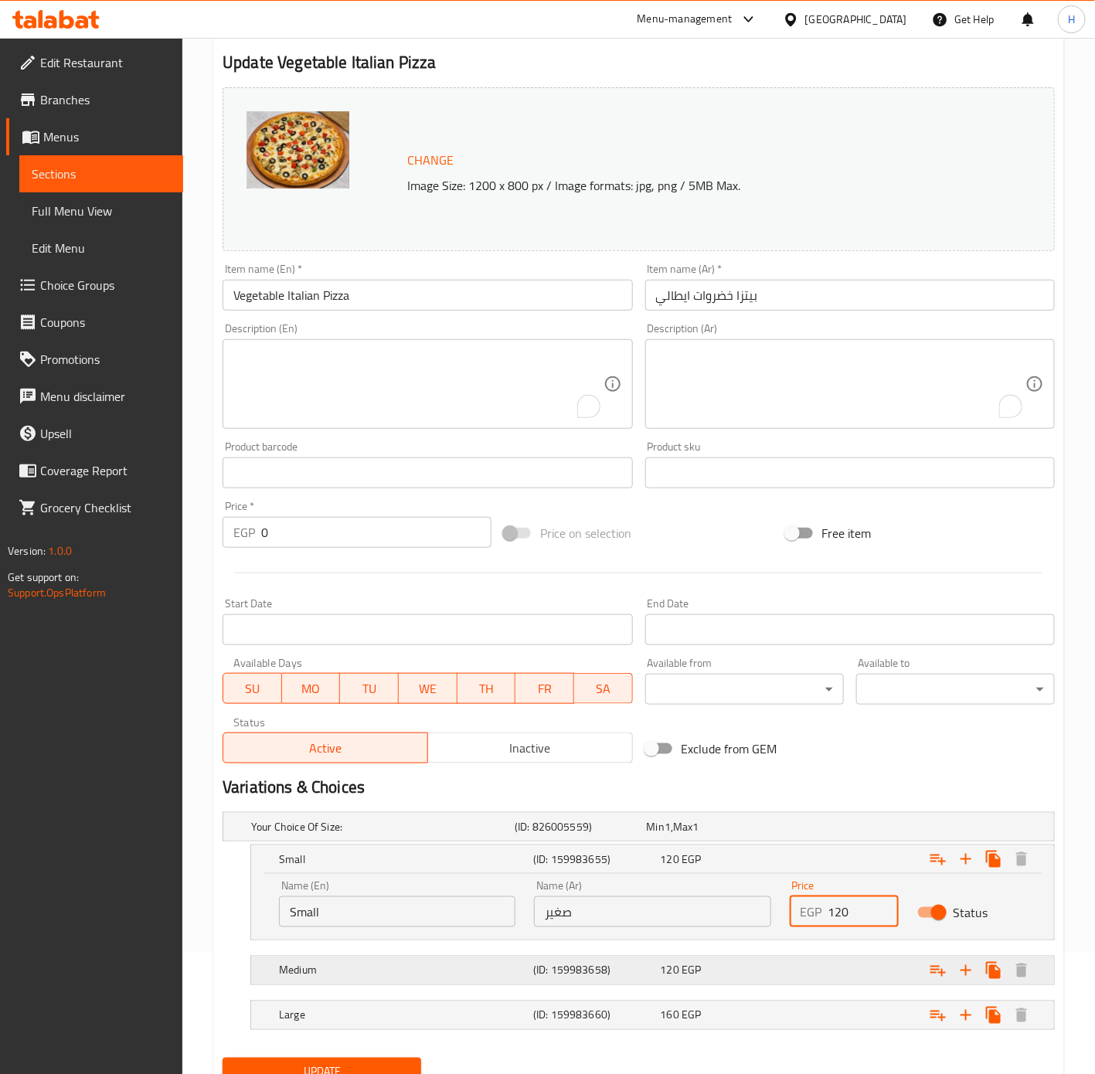
click at [837, 830] on div "Expand" at bounding box center [907, 827] width 264 height 6
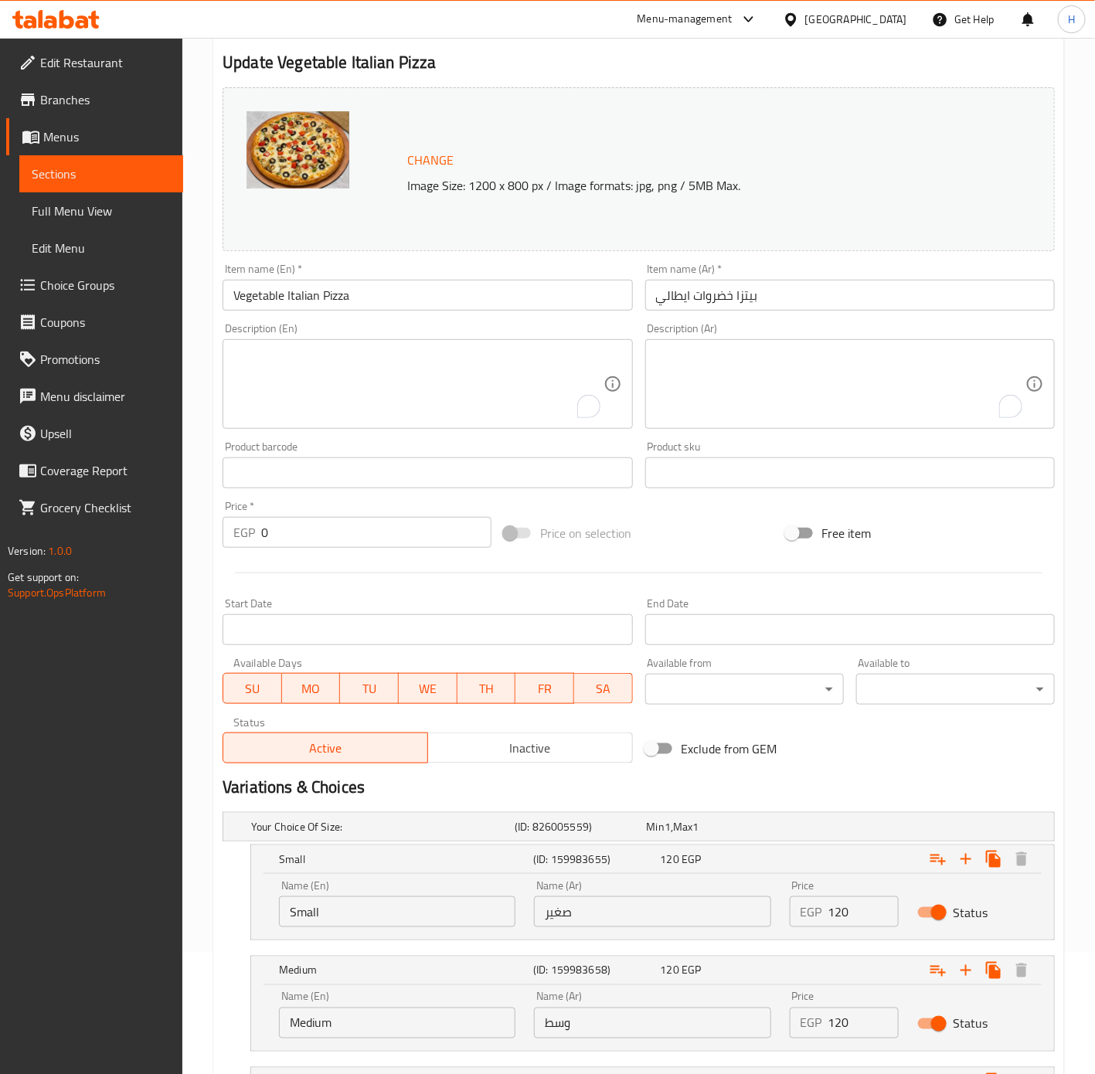
click at [846, 1023] on input "120" at bounding box center [864, 1023] width 70 height 31
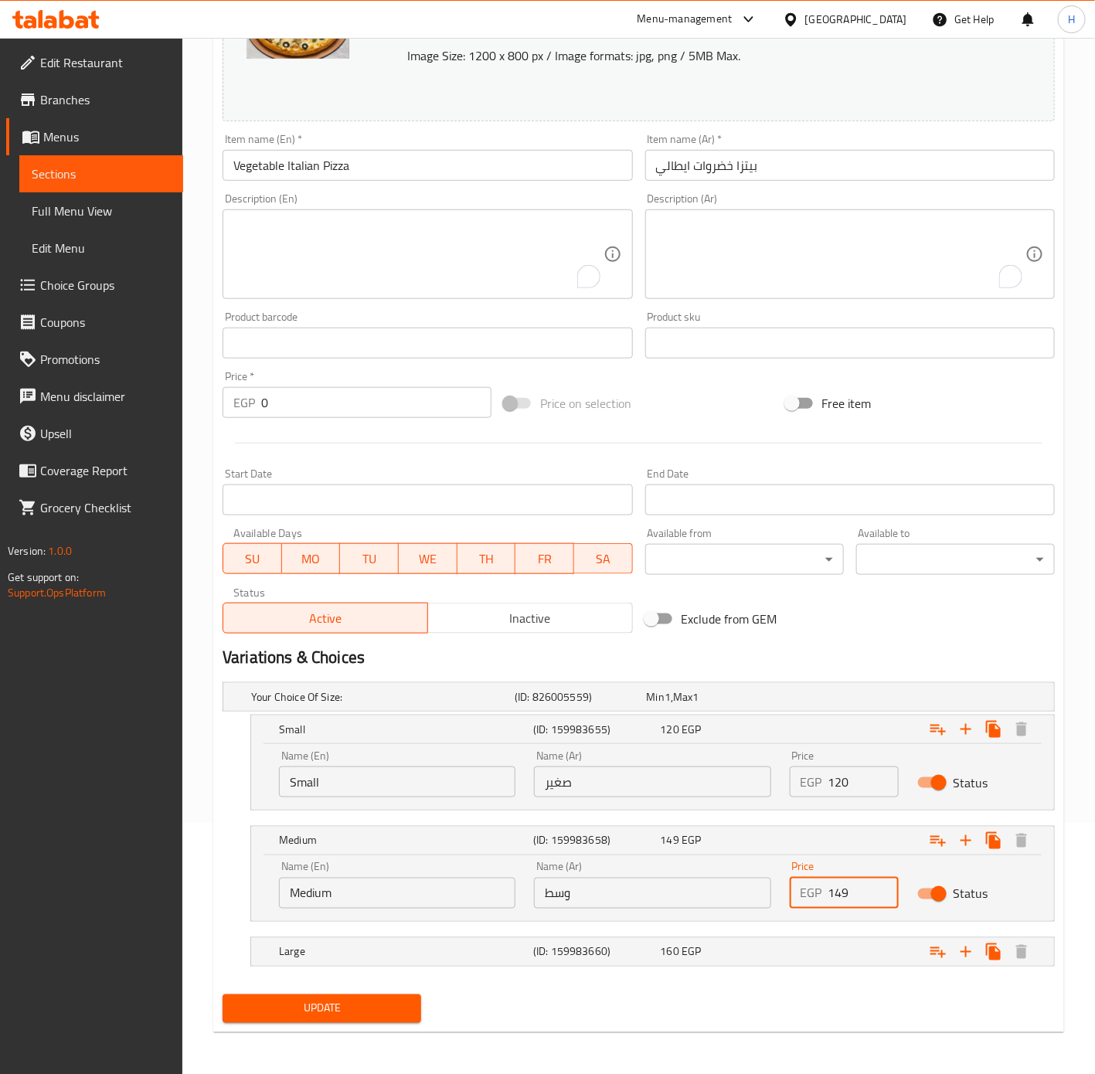
scroll to position [255, 0]
type input "149"
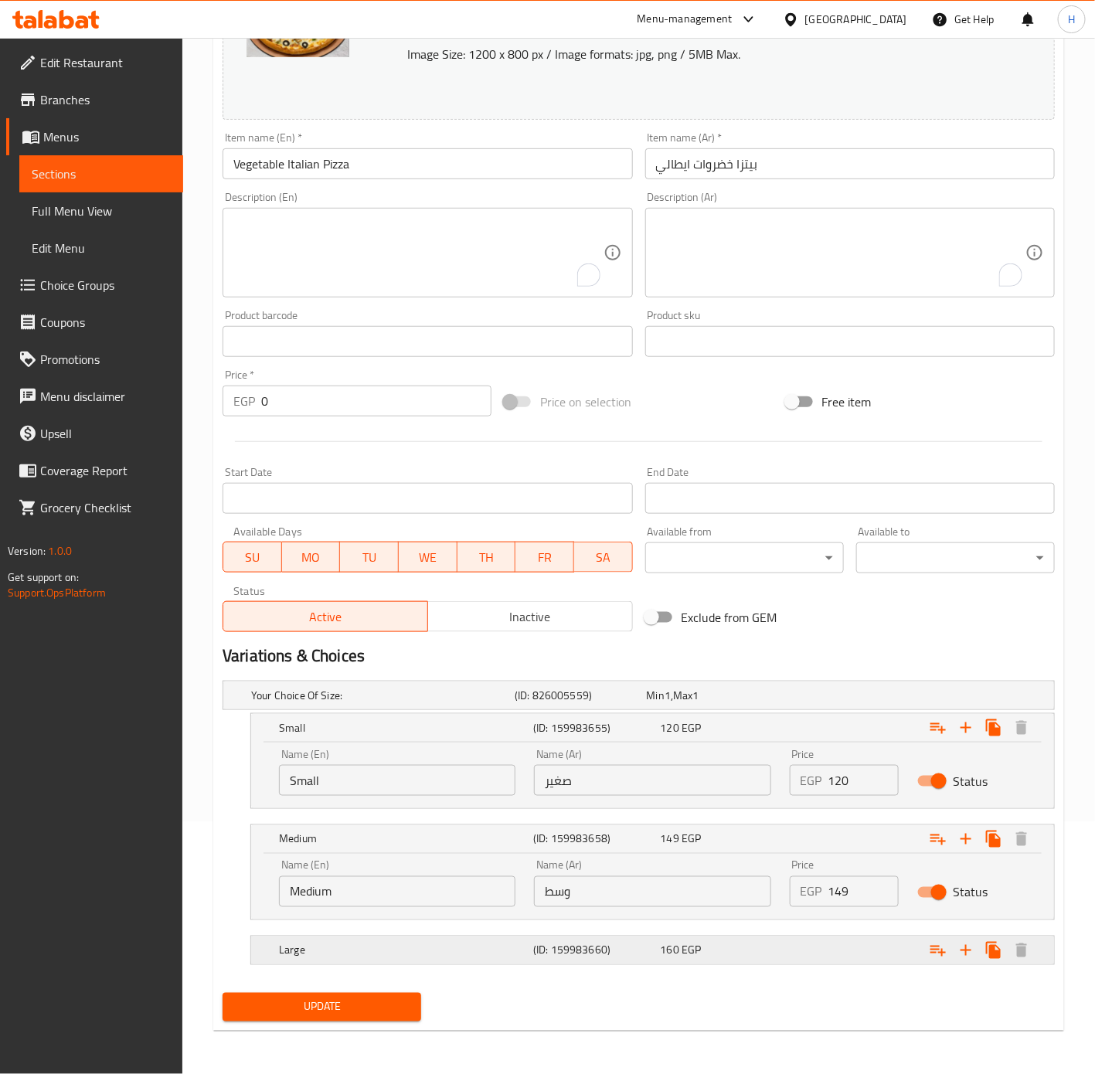
click at [882, 699] on div "Expand" at bounding box center [907, 695] width 264 height 6
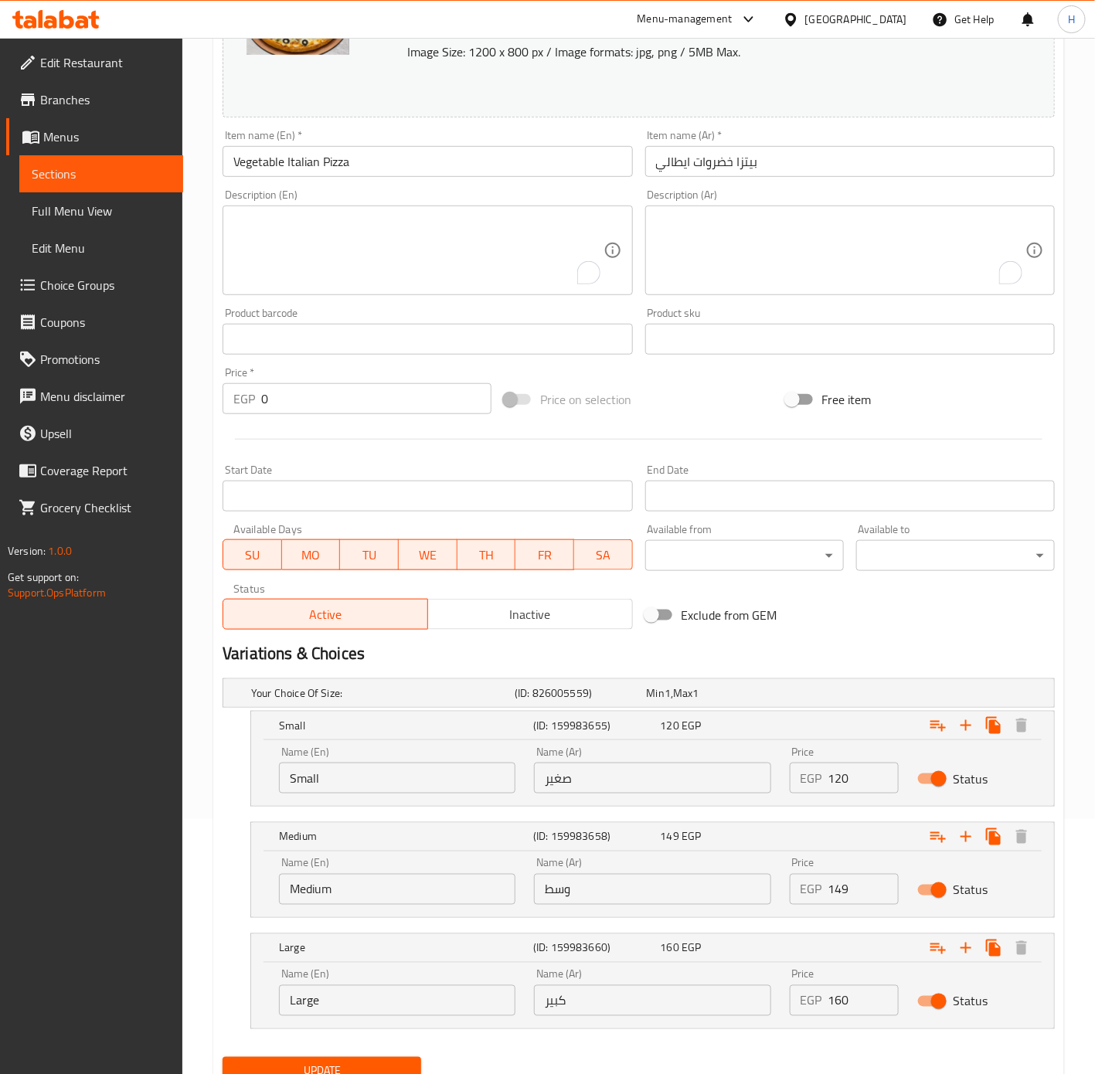
click at [859, 1009] on input "160" at bounding box center [864, 1000] width 70 height 31
type input "1"
type input "210"
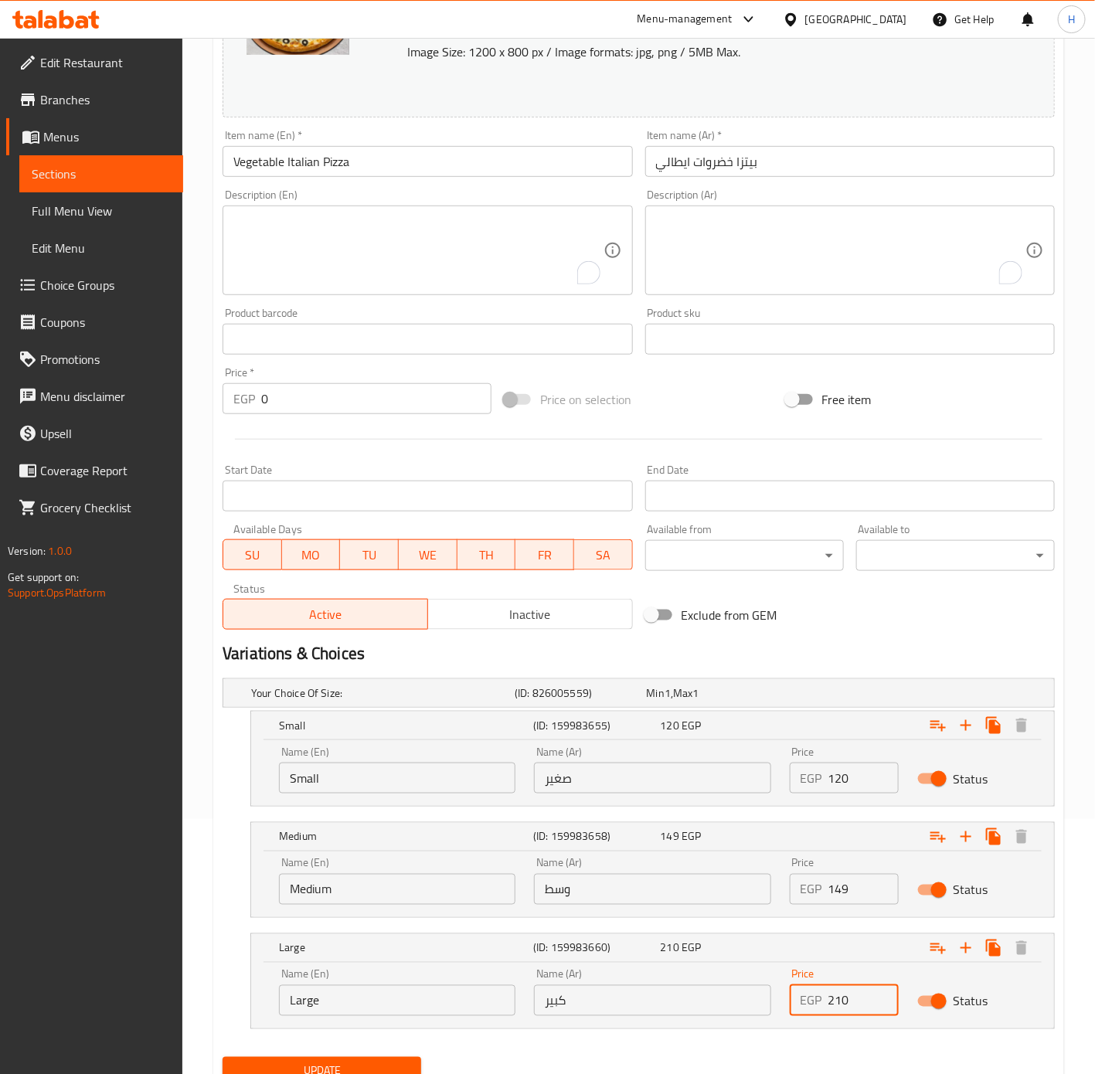
click at [856, 888] on input "149" at bounding box center [864, 889] width 70 height 31
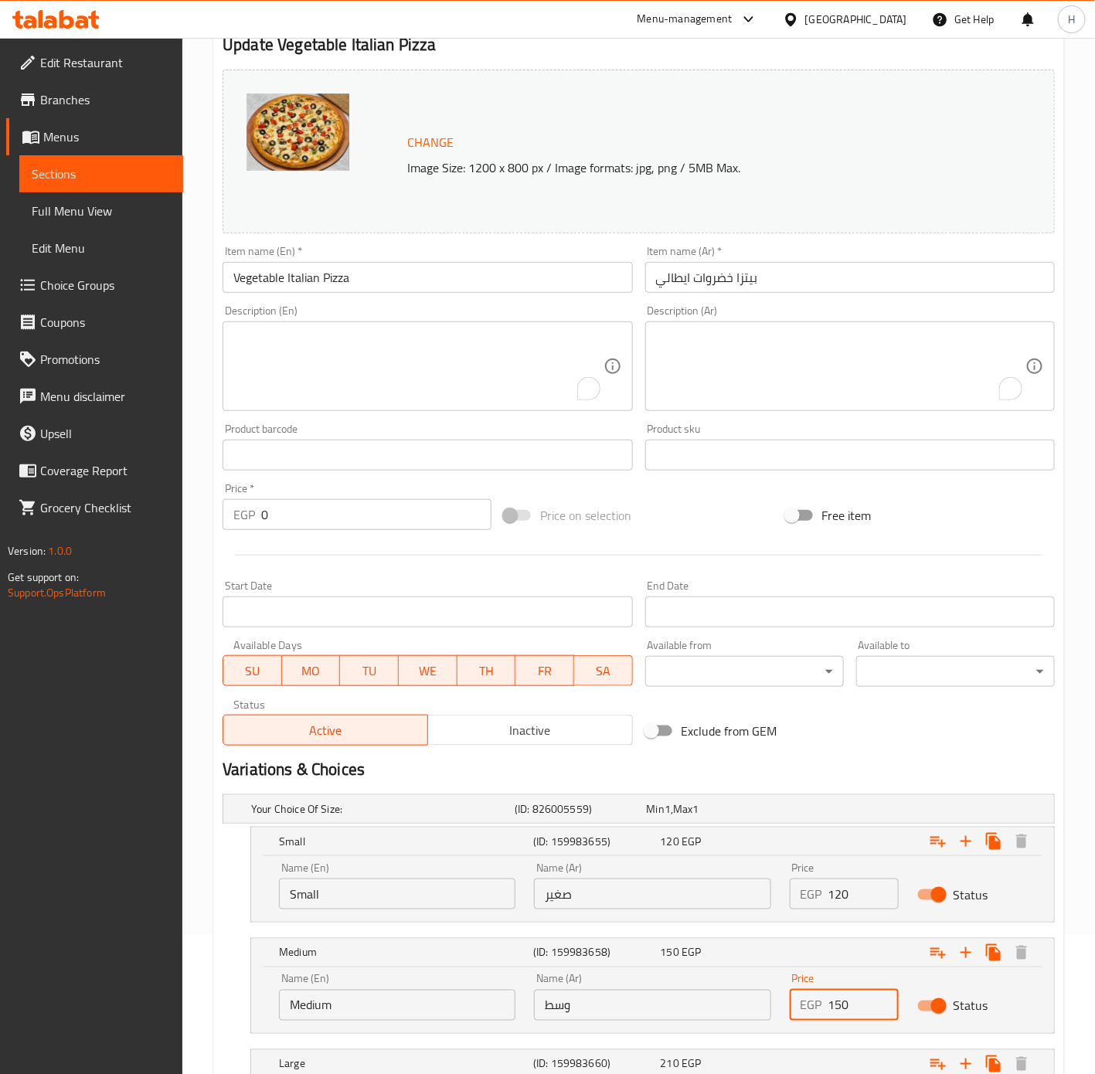
type input "150"
click at [891, 766] on h2 "Variations & Choices" at bounding box center [639, 769] width 832 height 23
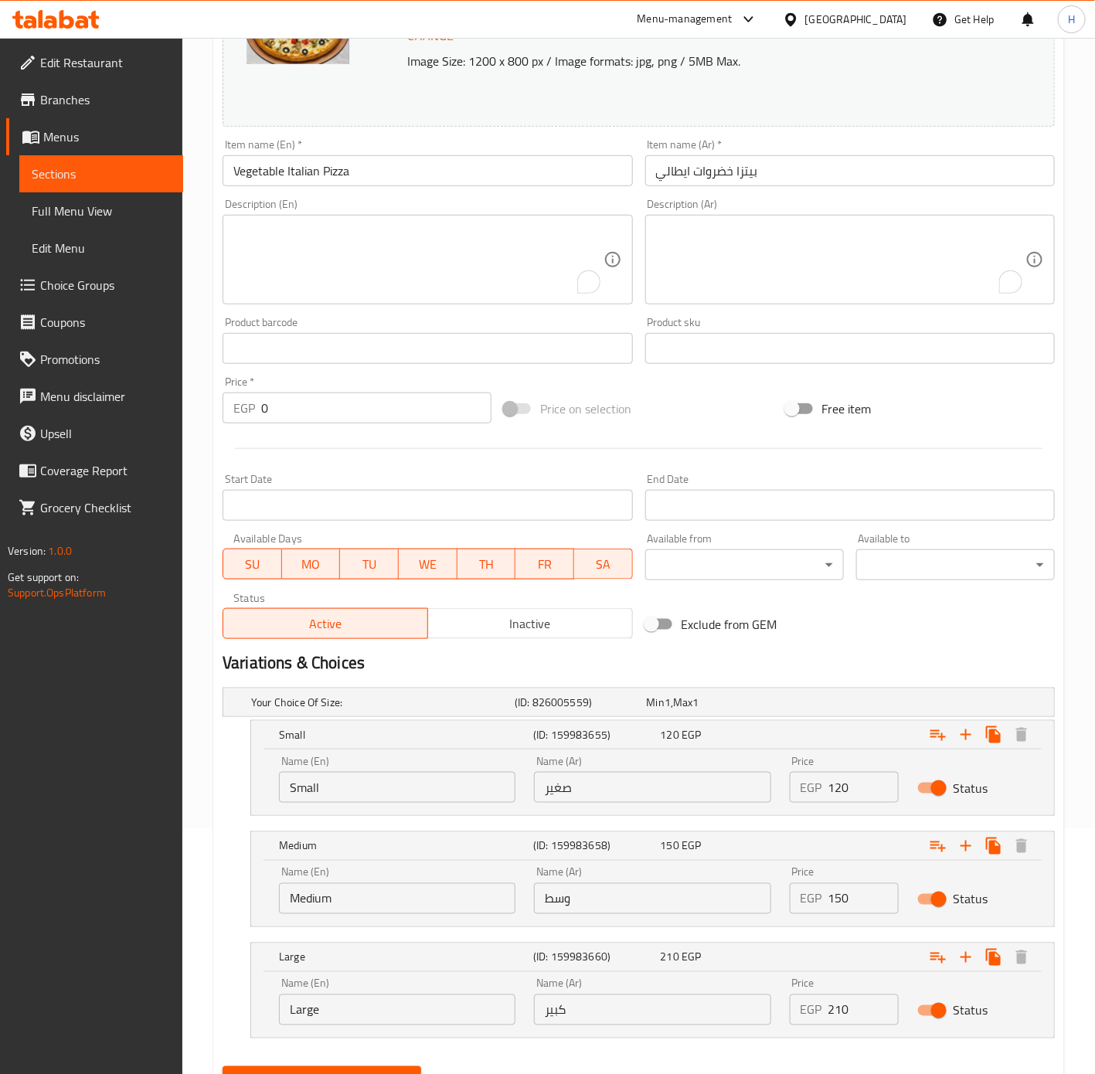
scroll to position [321, 0]
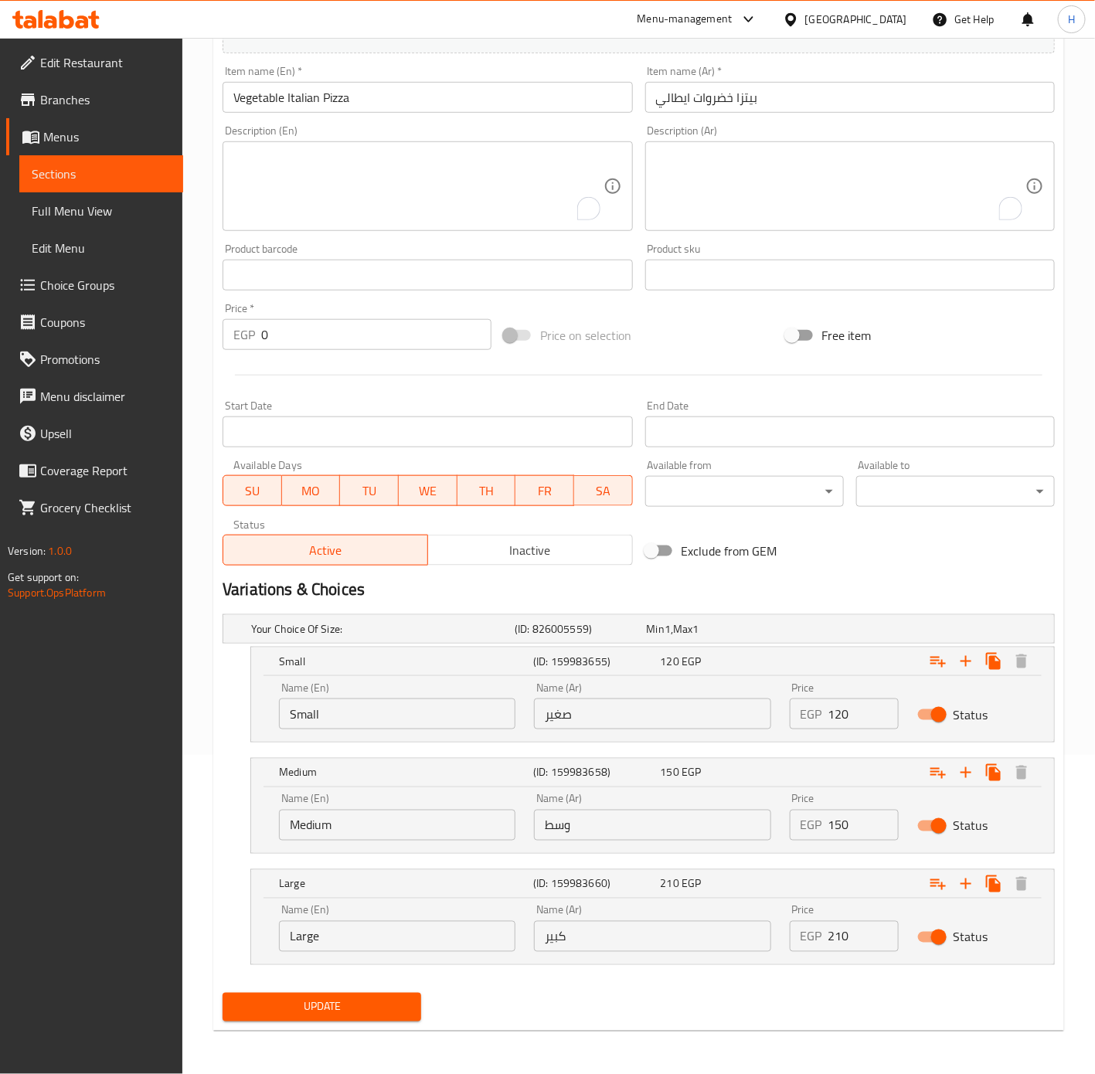
click at [352, 1007] on span "Update" at bounding box center [322, 1007] width 174 height 19
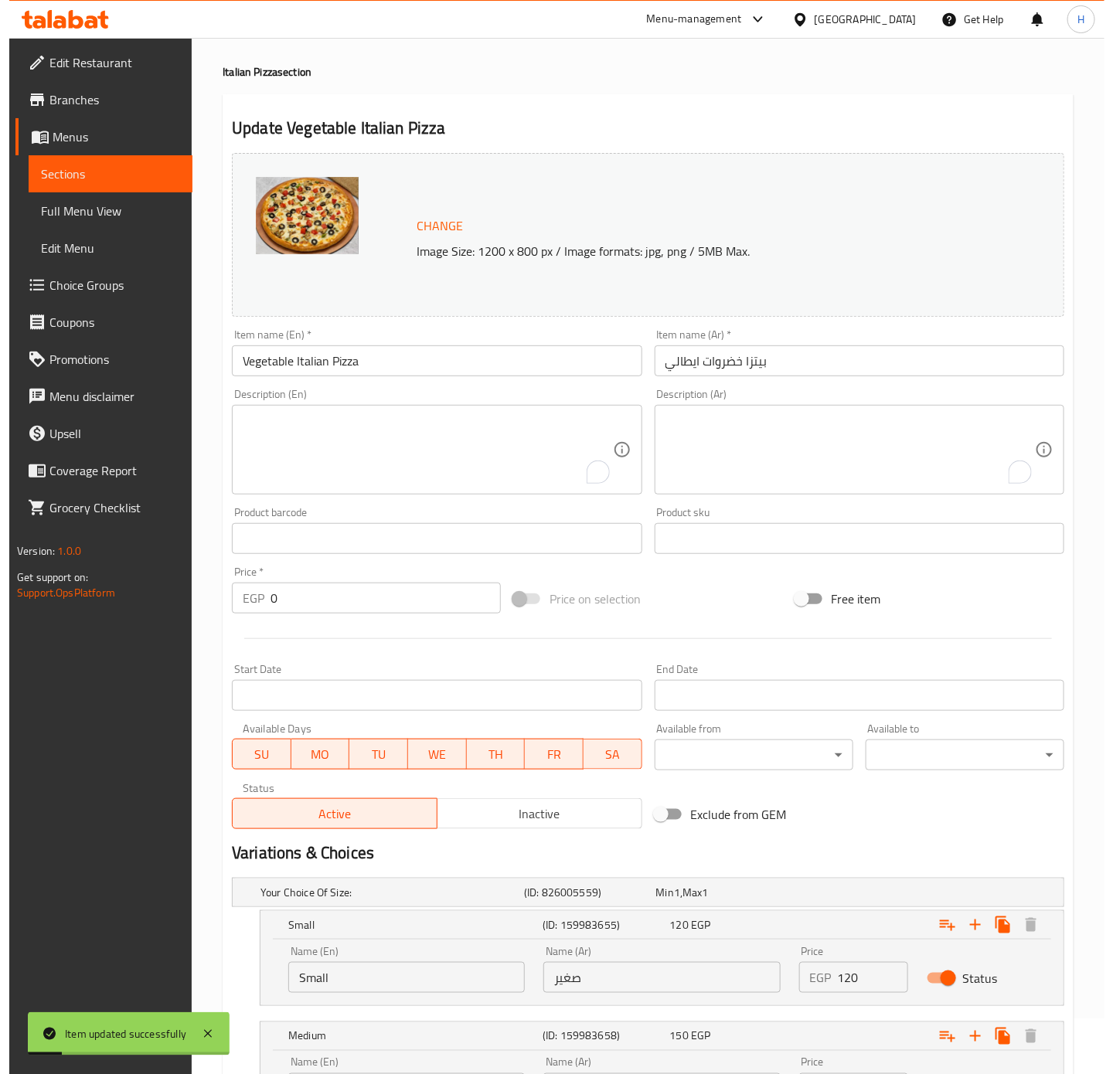
scroll to position [0, 0]
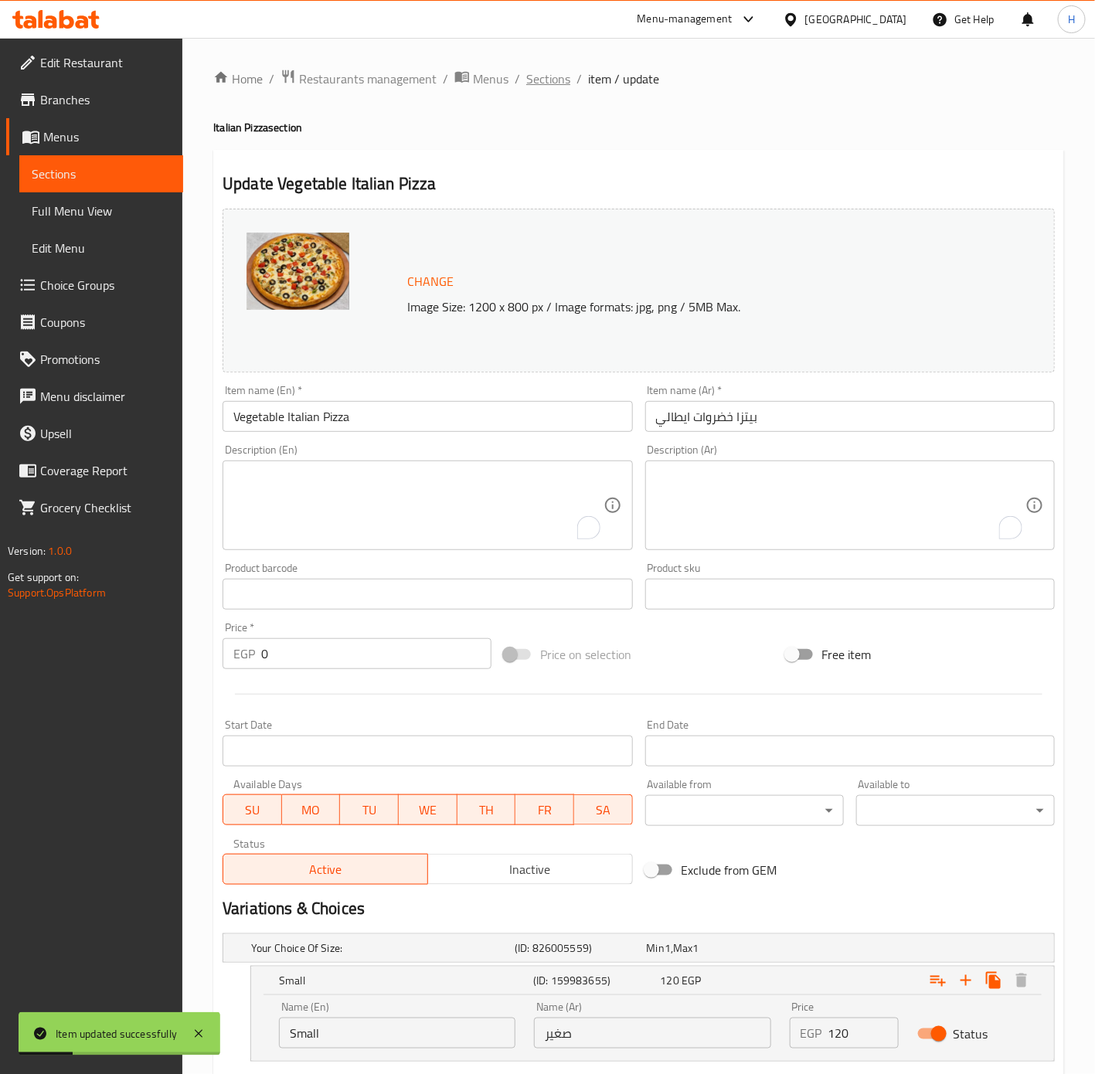
click at [546, 83] on span "Sections" at bounding box center [548, 79] width 44 height 19
